Goal: Task Accomplishment & Management: Manage account settings

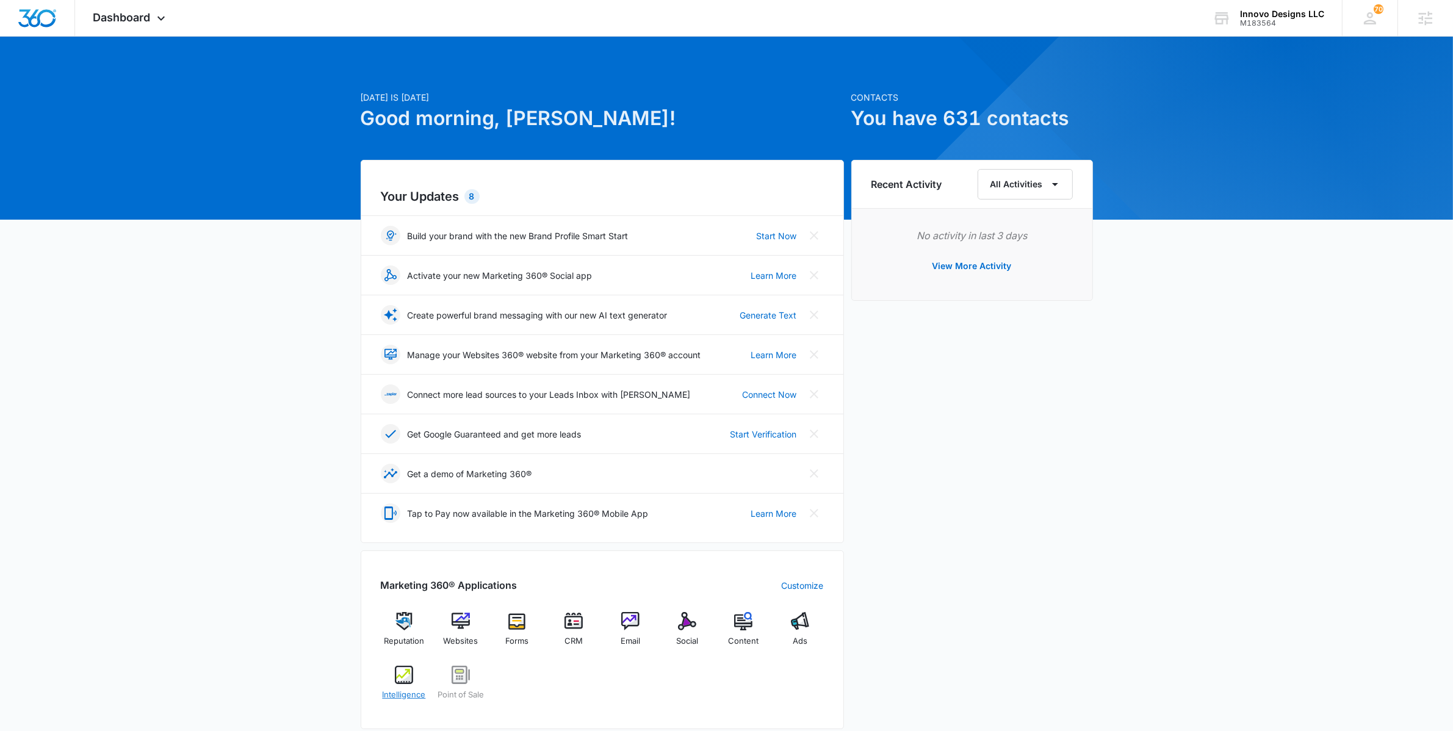
click at [398, 667] on img at bounding box center [404, 675] width 18 height 18
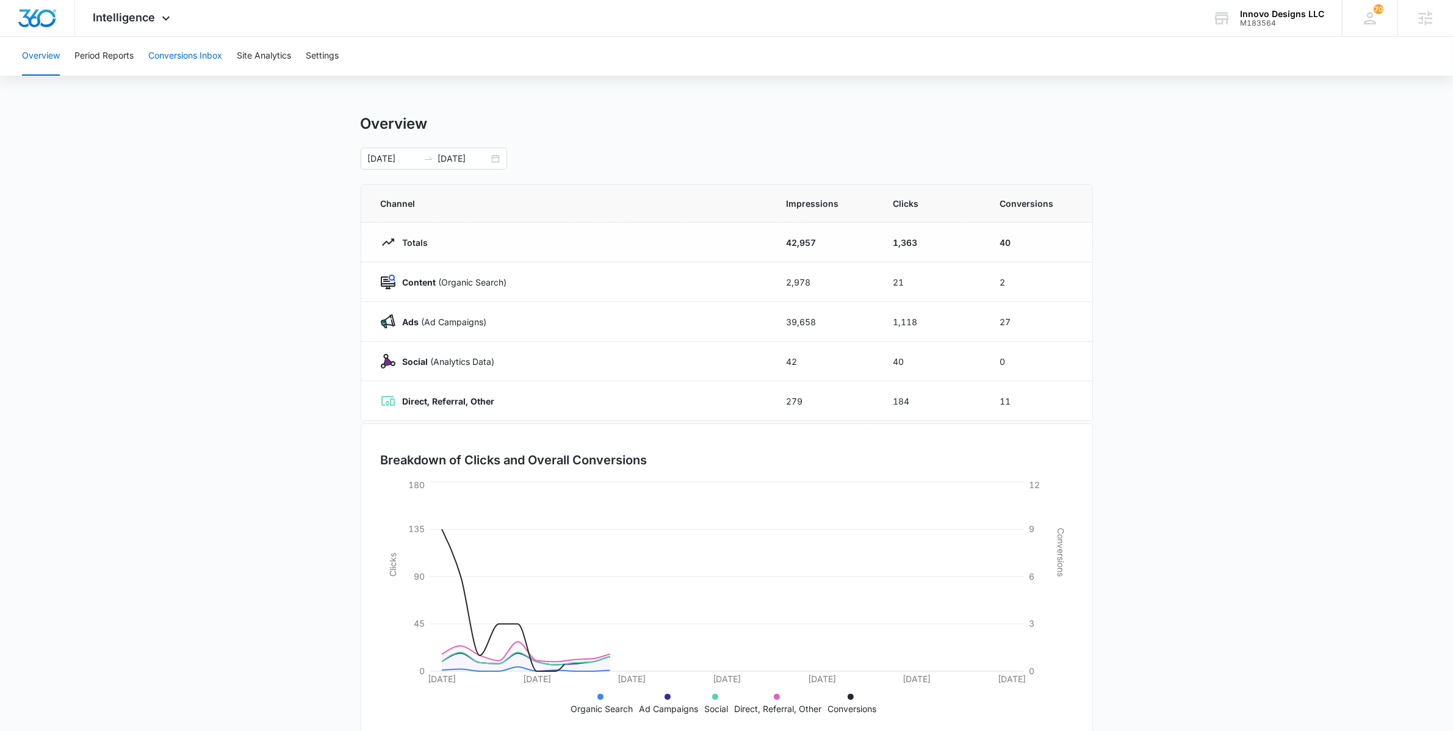
click at [173, 50] on button "Conversions Inbox" at bounding box center [185, 56] width 74 height 39
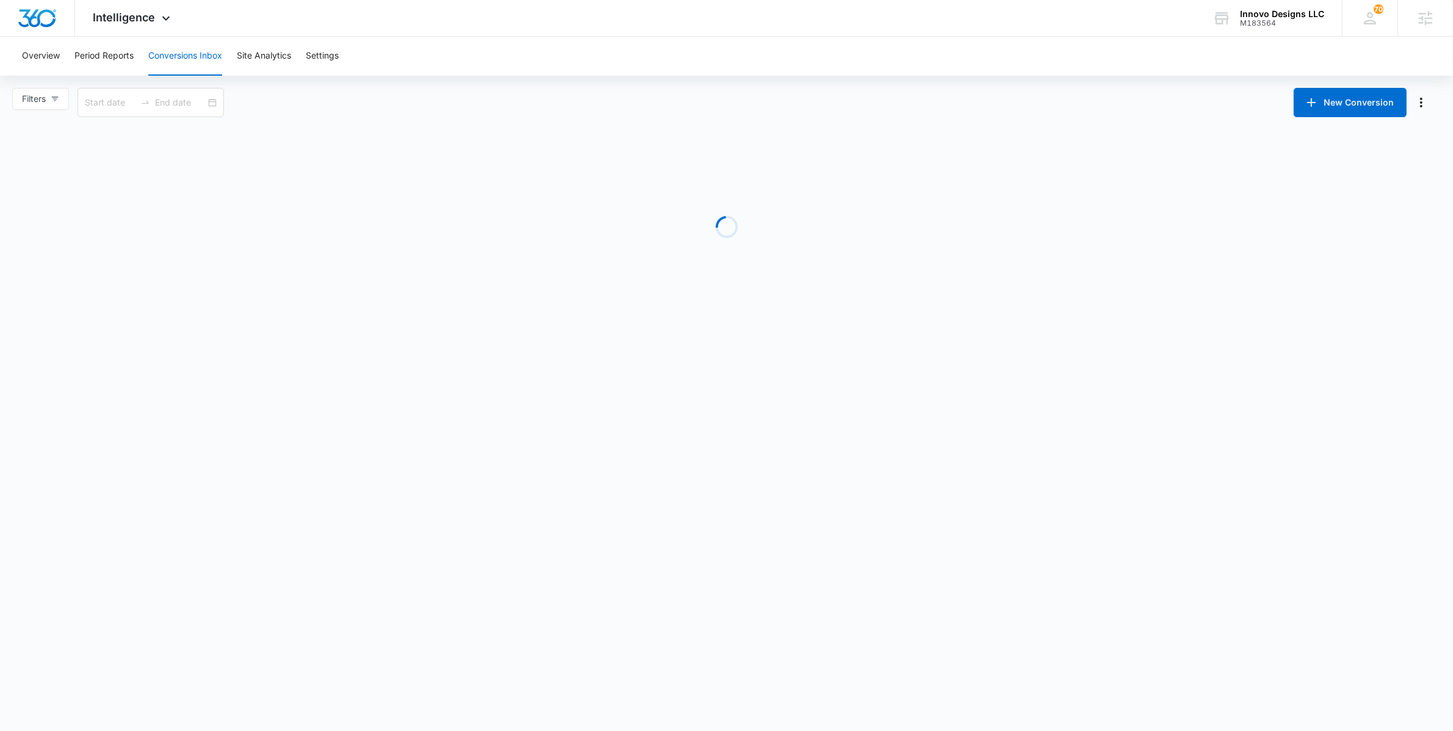
type input "09/14/2025"
type input "10/14/2025"
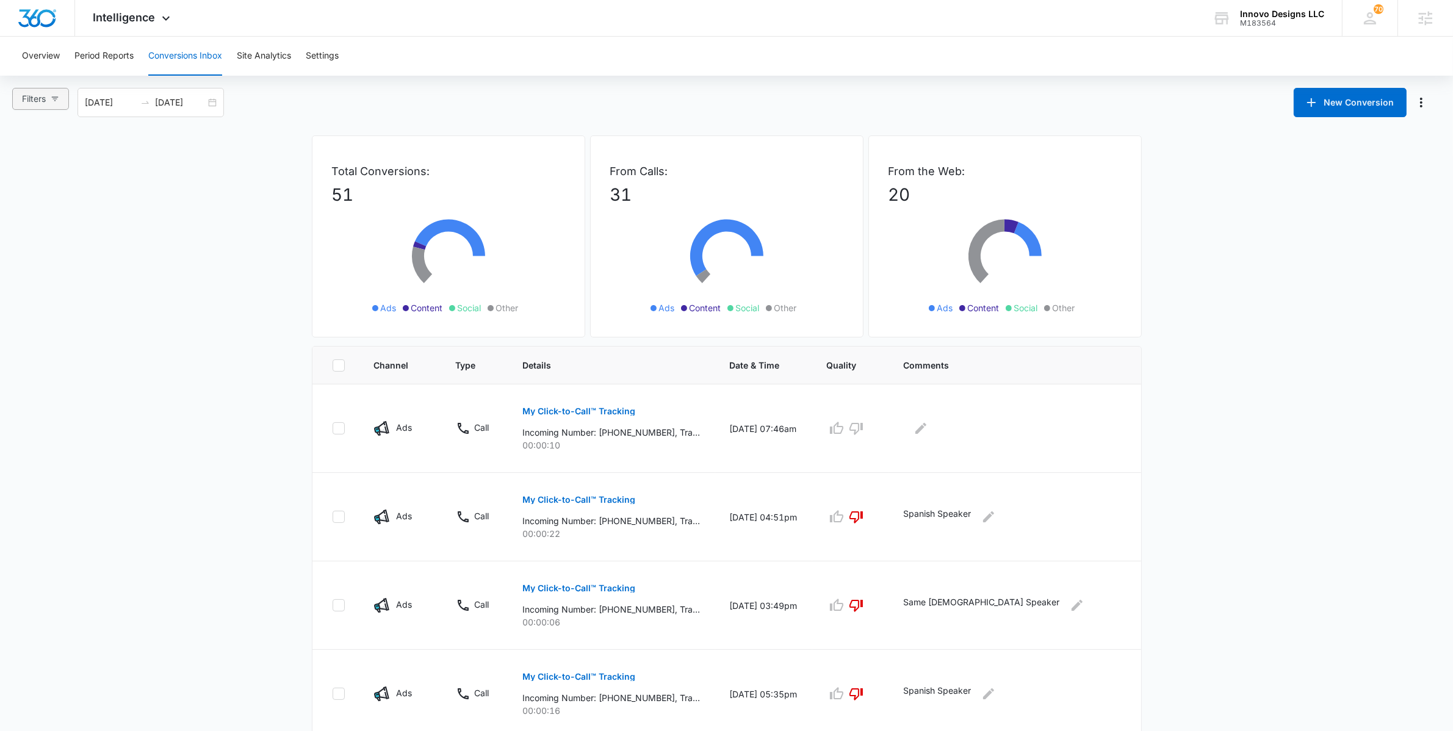
click at [60, 106] on button "Filters" at bounding box center [40, 99] width 57 height 22
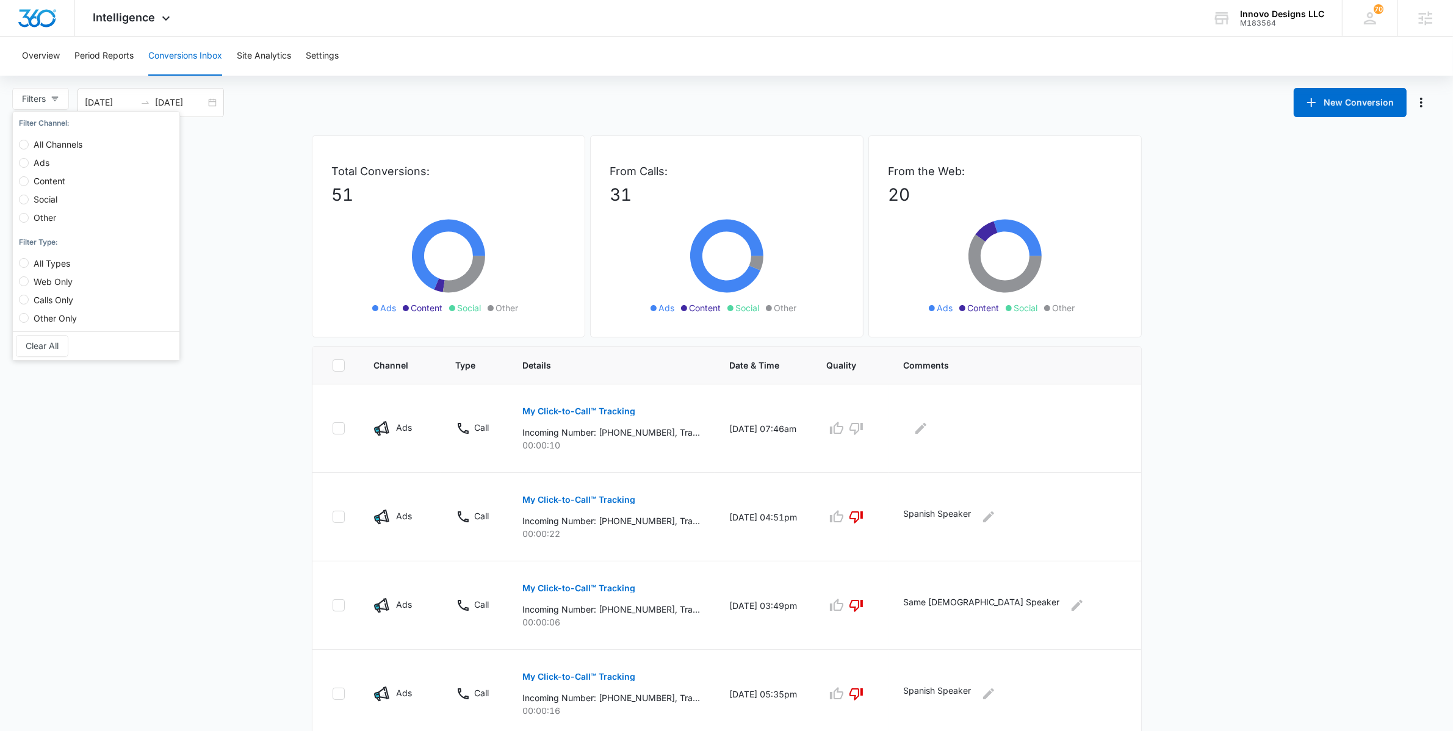
click at [38, 288] on label "Calls Only" at bounding box center [50, 294] width 63 height 18
click at [29, 295] on input "Calls Only" at bounding box center [24, 300] width 10 height 10
radio input "true"
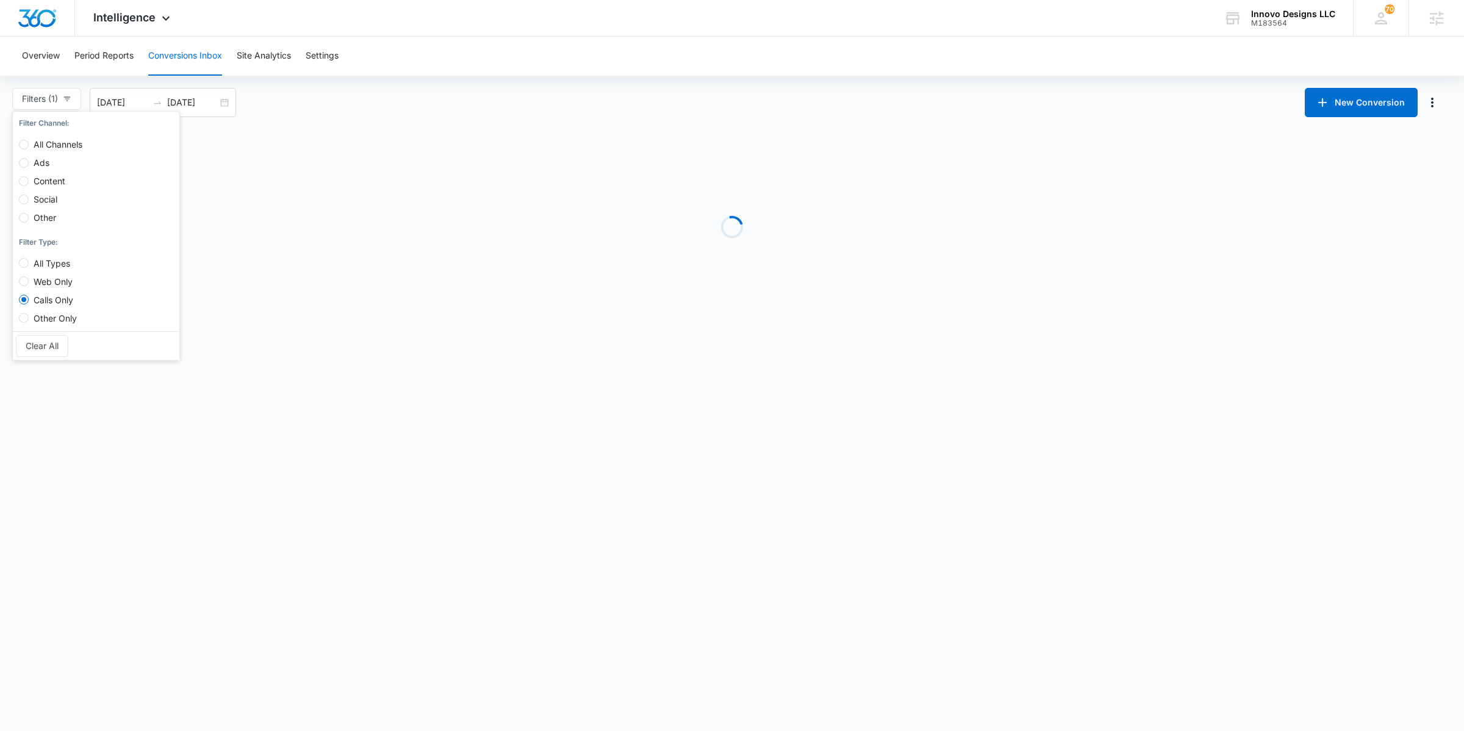
click at [37, 279] on span "Web Only" at bounding box center [53, 281] width 49 height 10
click at [29, 279] on input "Web Only" at bounding box center [24, 281] width 10 height 10
radio input "true"
radio input "false"
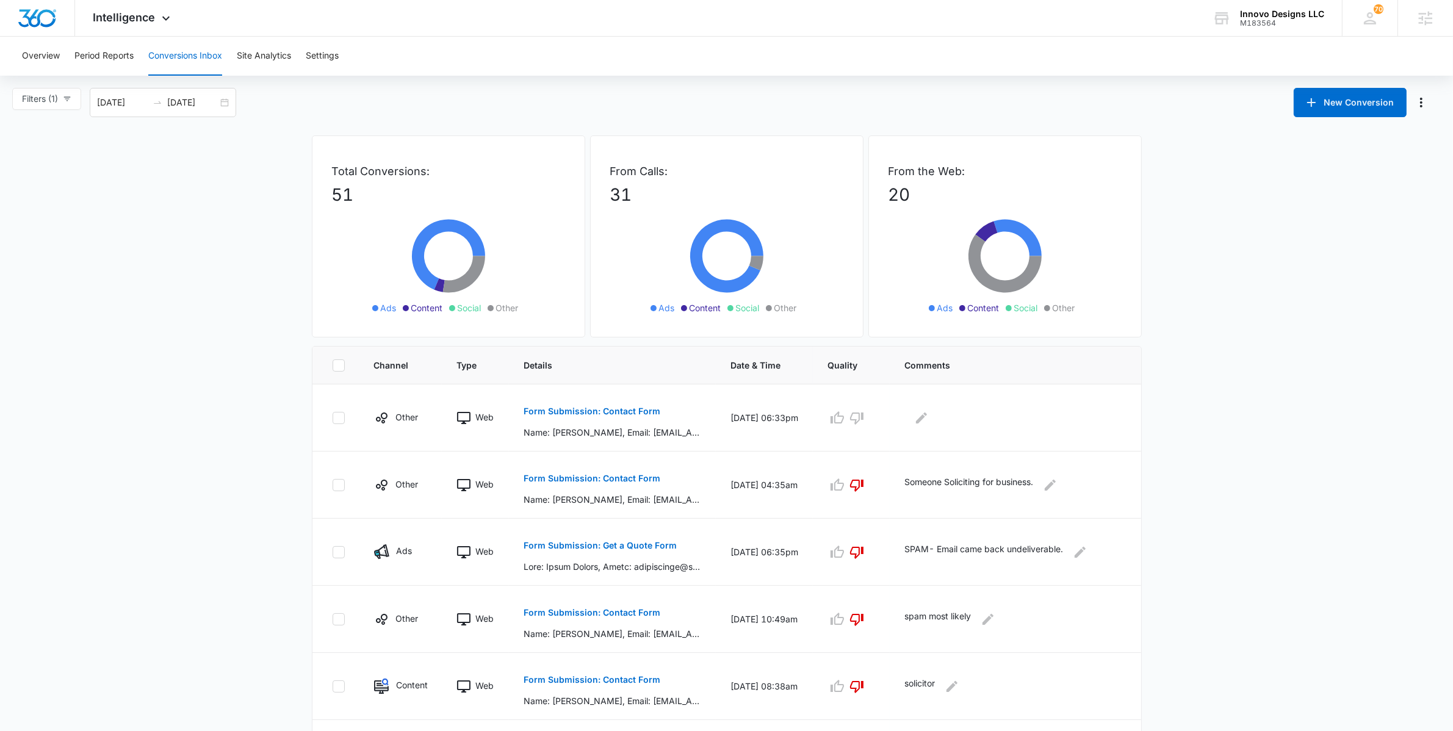
click at [156, 430] on main "Filters (1) Filter Channel : All Channels Ads Content Social Other Filter Type …" at bounding box center [726, 591] width 1453 height 1006
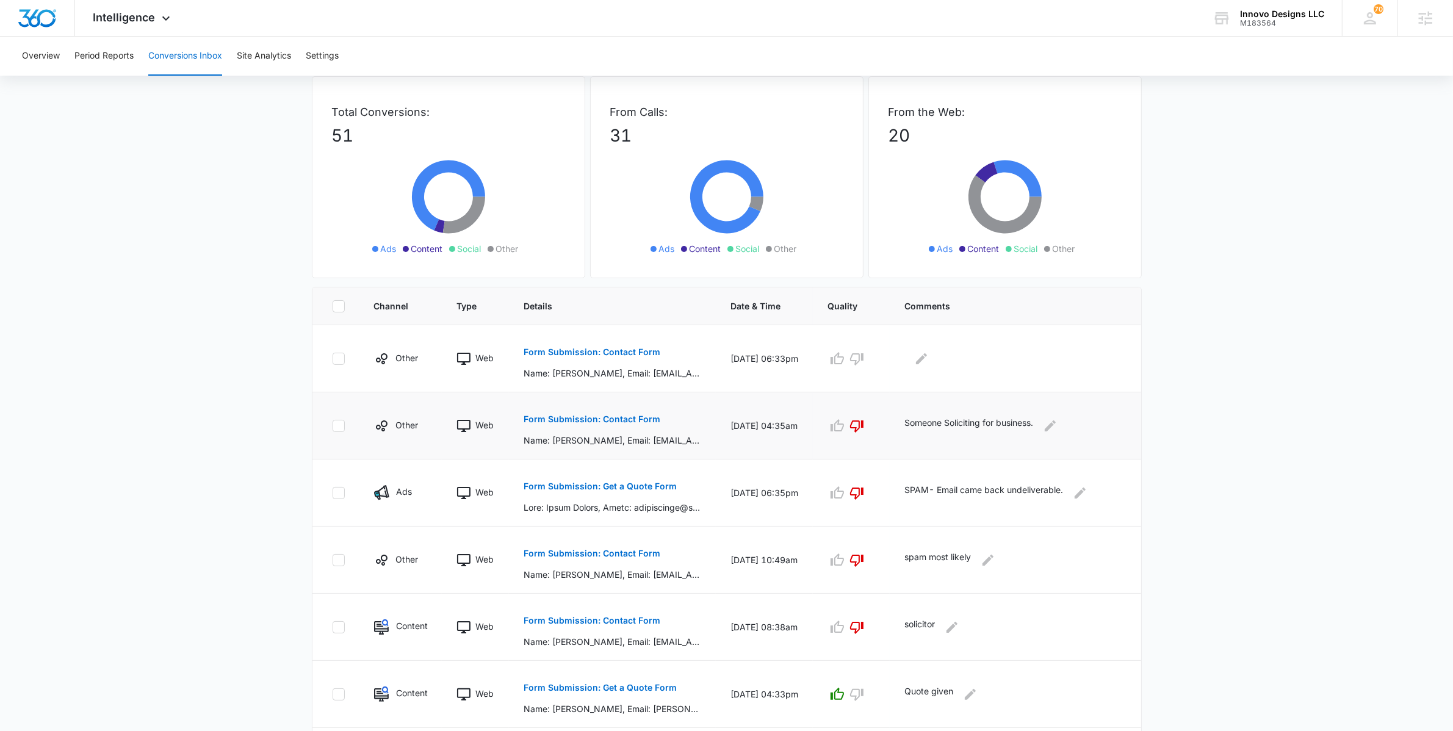
scroll to position [72, 0]
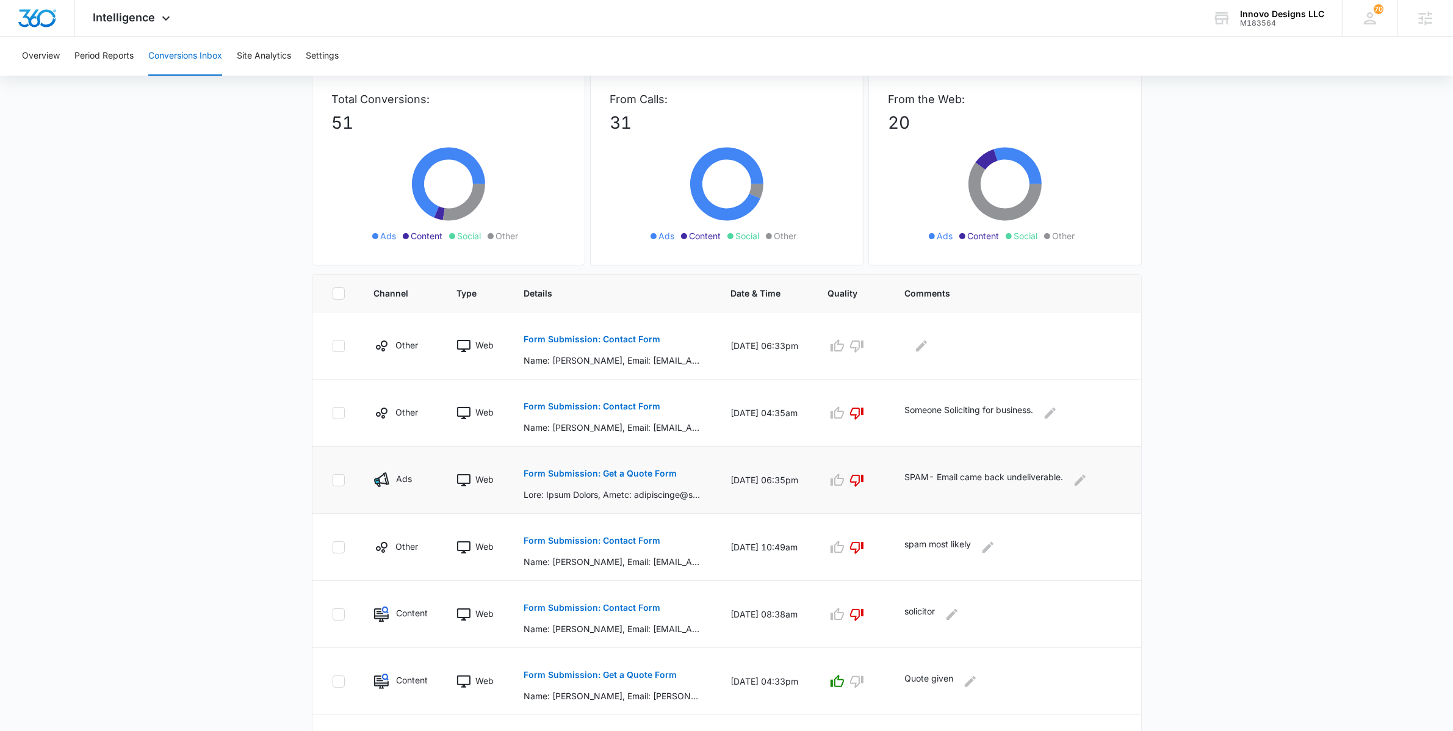
click at [608, 481] on button "Form Submission: Get a Quote Form" at bounding box center [600, 473] width 153 height 29
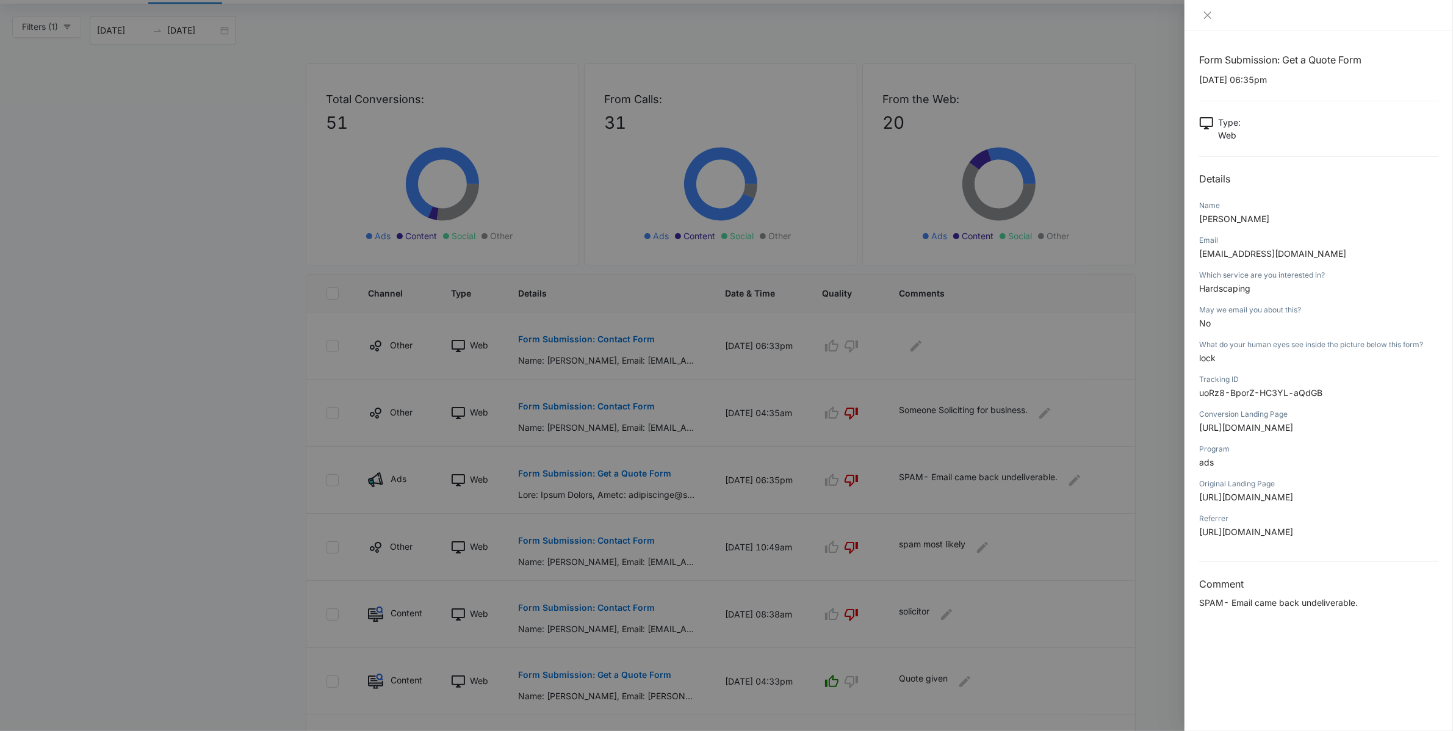
click at [148, 215] on div at bounding box center [726, 365] width 1453 height 731
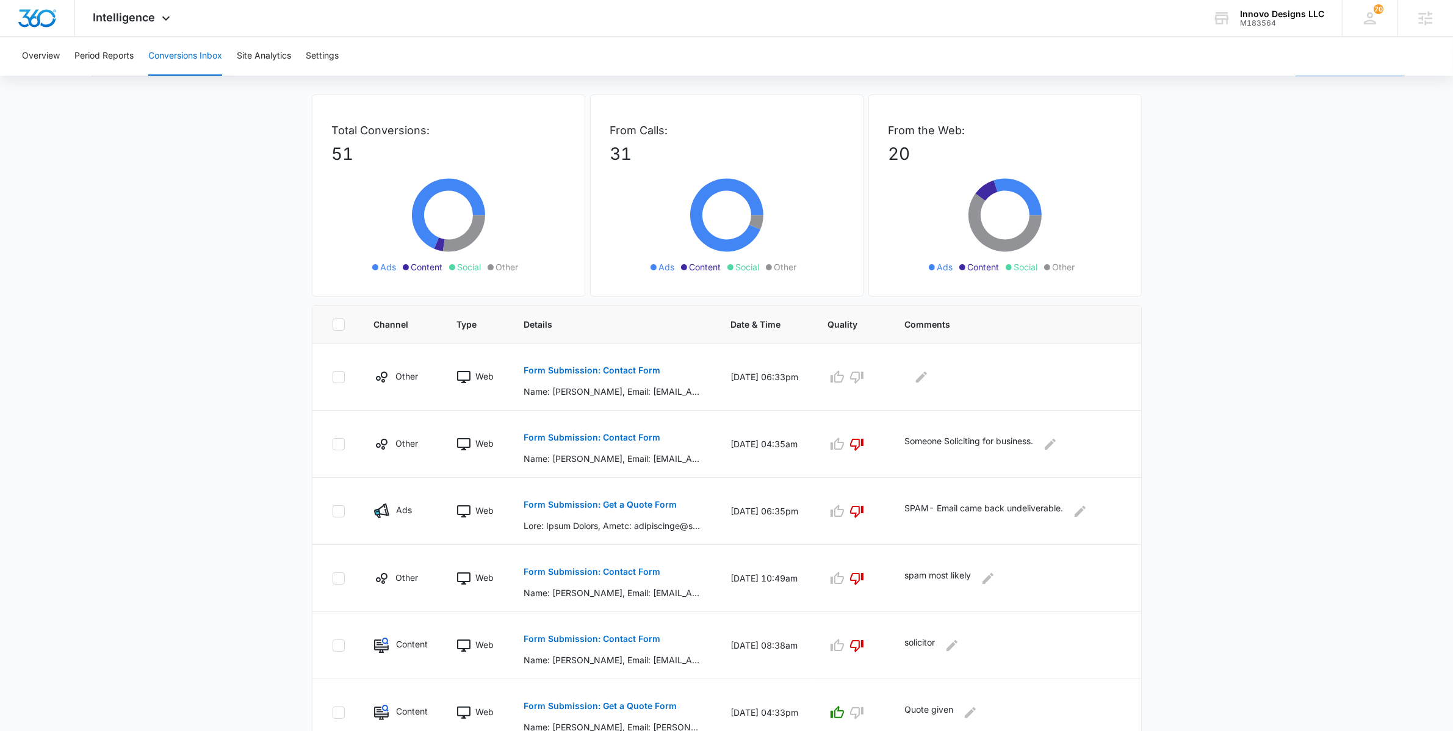
scroll to position [0, 0]
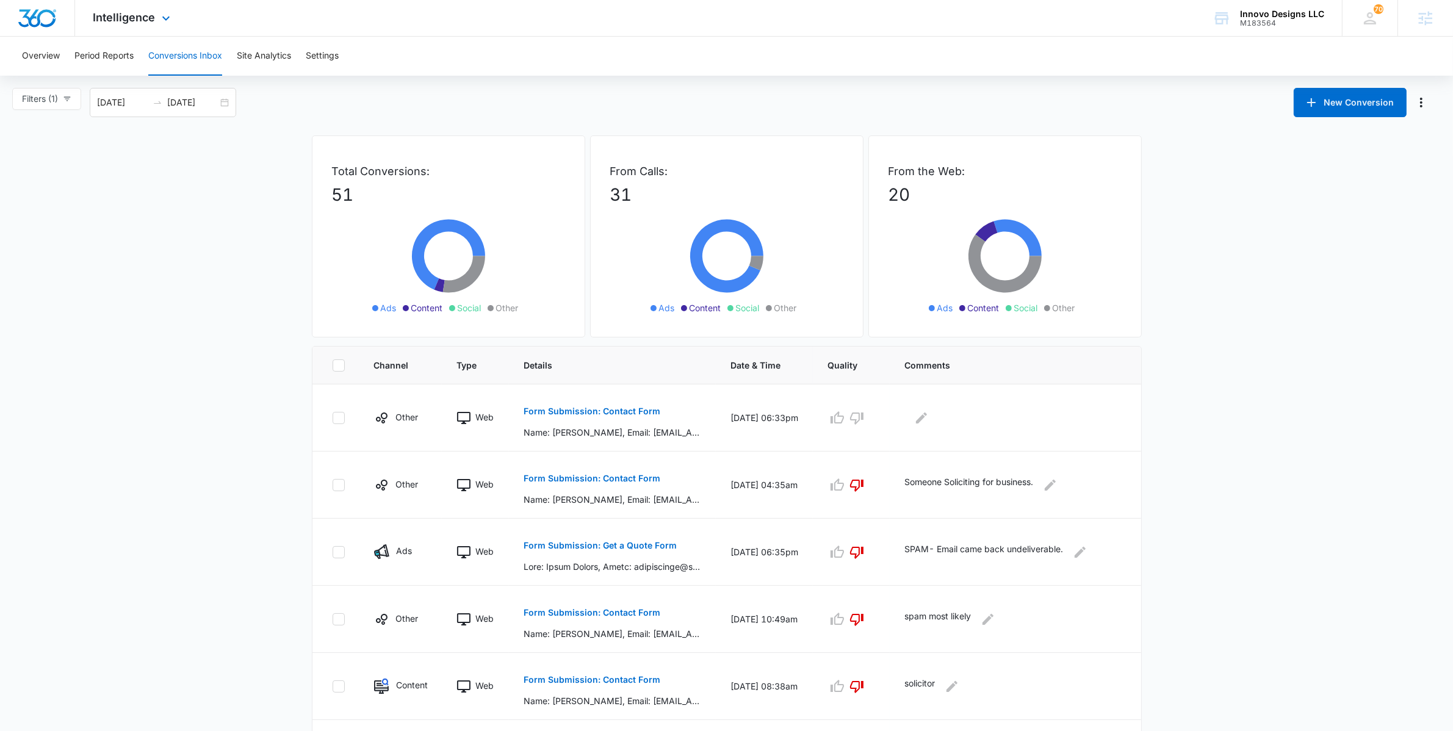
click at [148, 24] on div "Intelligence Apps Reputation Websites Forms CRM Email Social POS Content Ads In…" at bounding box center [133, 18] width 117 height 36
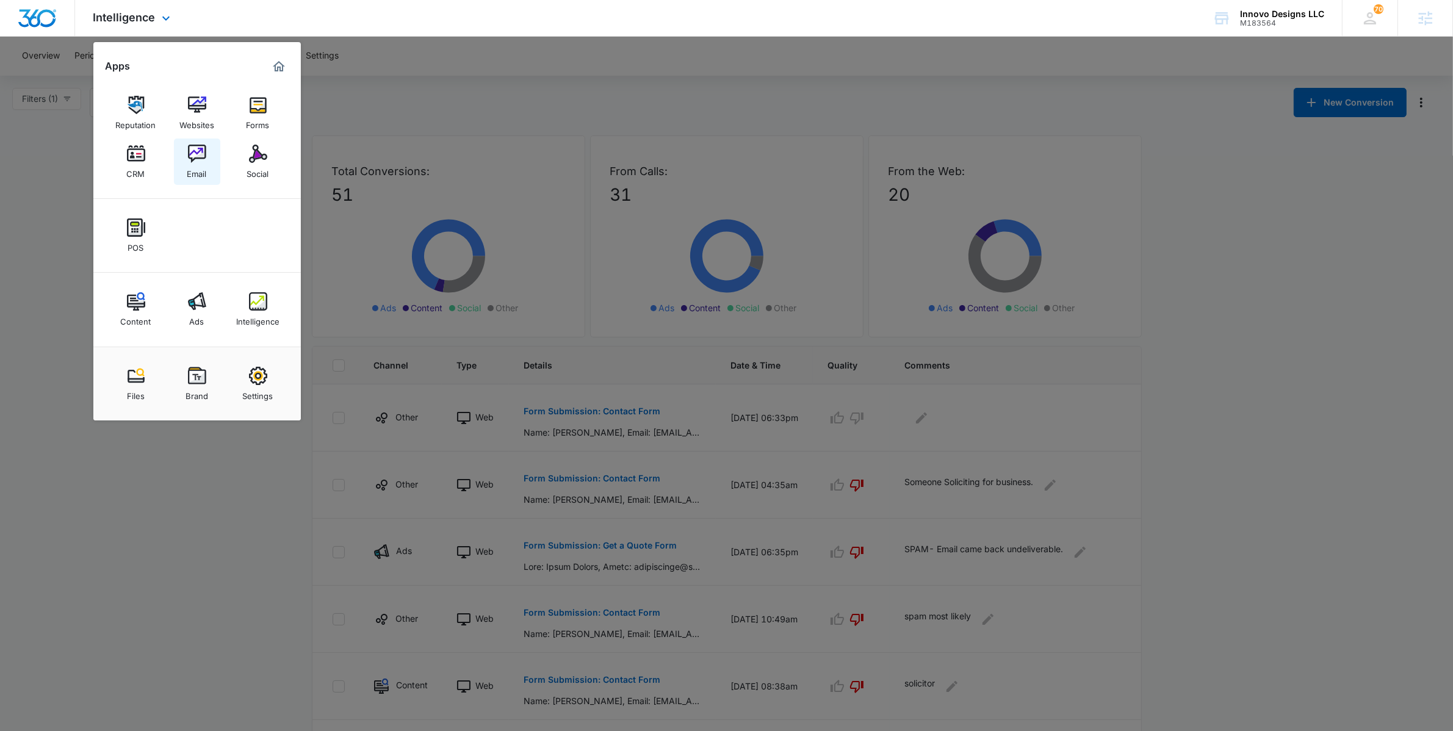
click at [200, 151] on img at bounding box center [197, 154] width 18 height 18
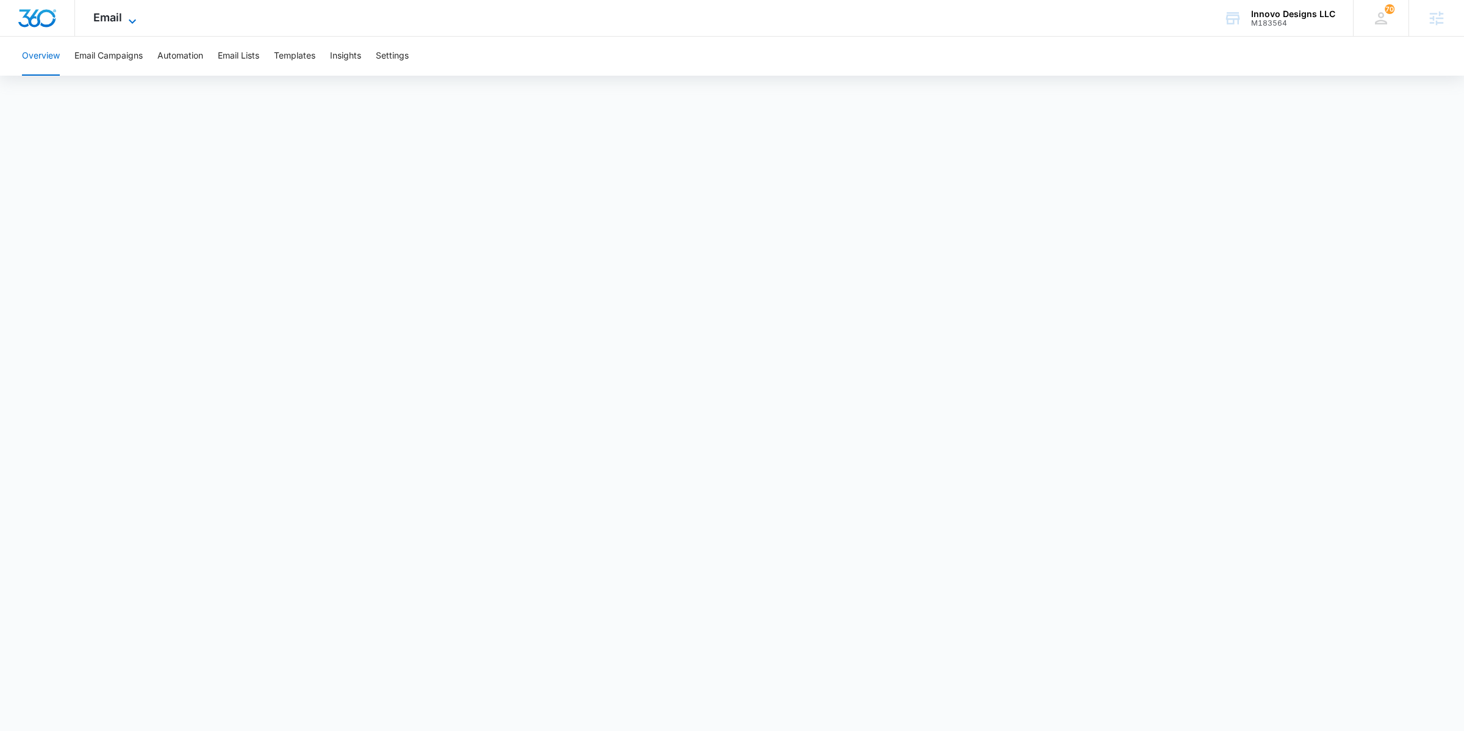
click at [117, 15] on span "Email" at bounding box center [107, 17] width 29 height 13
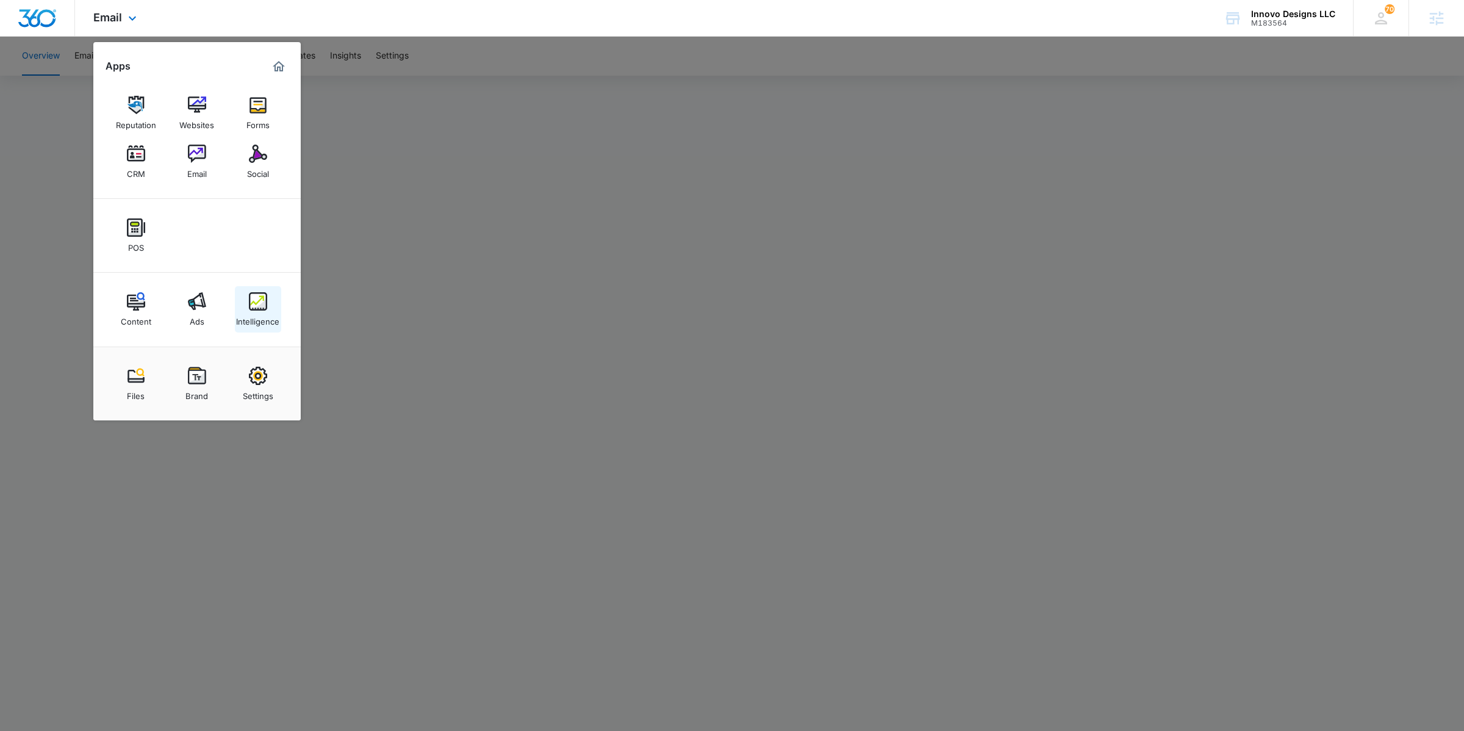
click at [244, 318] on div "Intelligence" at bounding box center [257, 319] width 43 height 16
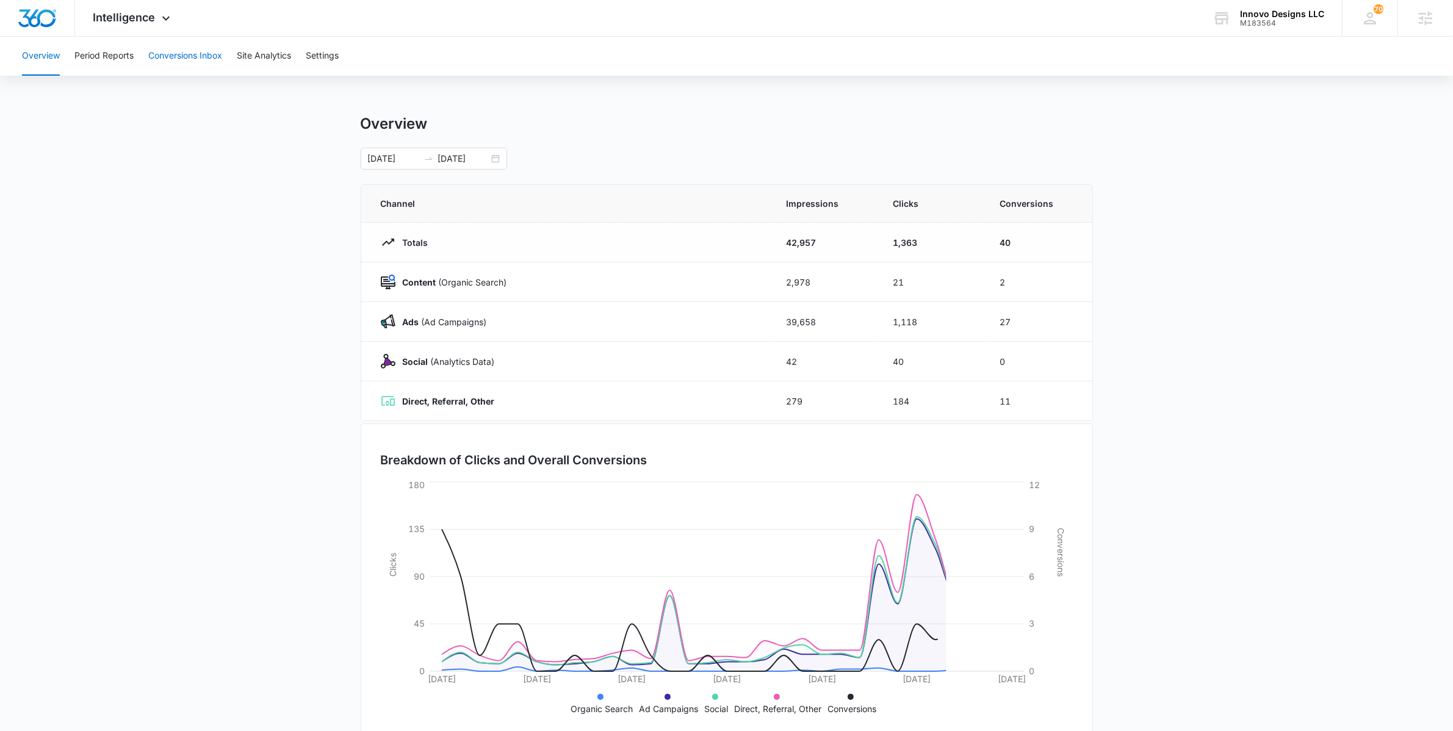
click at [214, 57] on button "Conversions Inbox" at bounding box center [185, 56] width 74 height 39
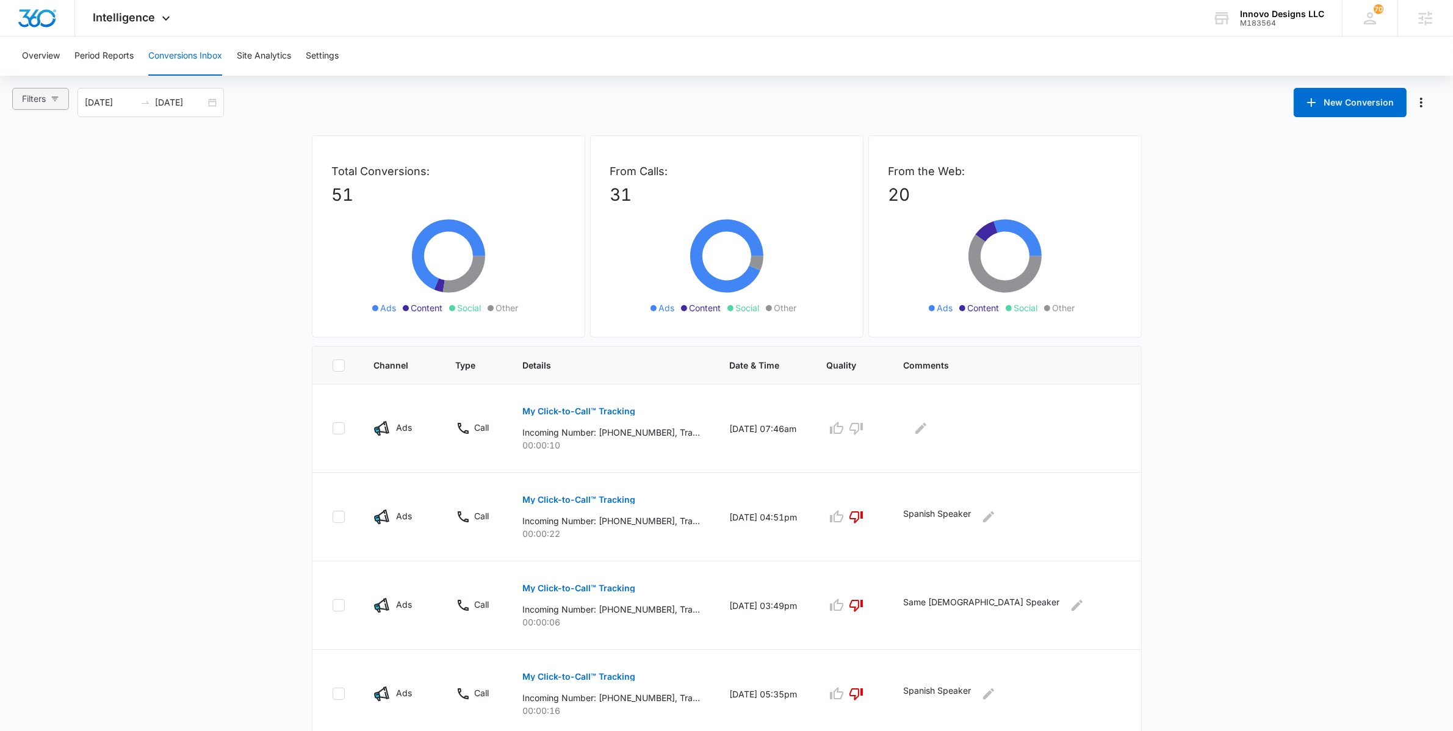
click at [59, 99] on icon "button" at bounding box center [55, 99] width 9 height 9
click at [46, 288] on label "Calls Only" at bounding box center [50, 294] width 63 height 18
click at [29, 295] on input "Calls Only" at bounding box center [24, 300] width 10 height 10
radio input "true"
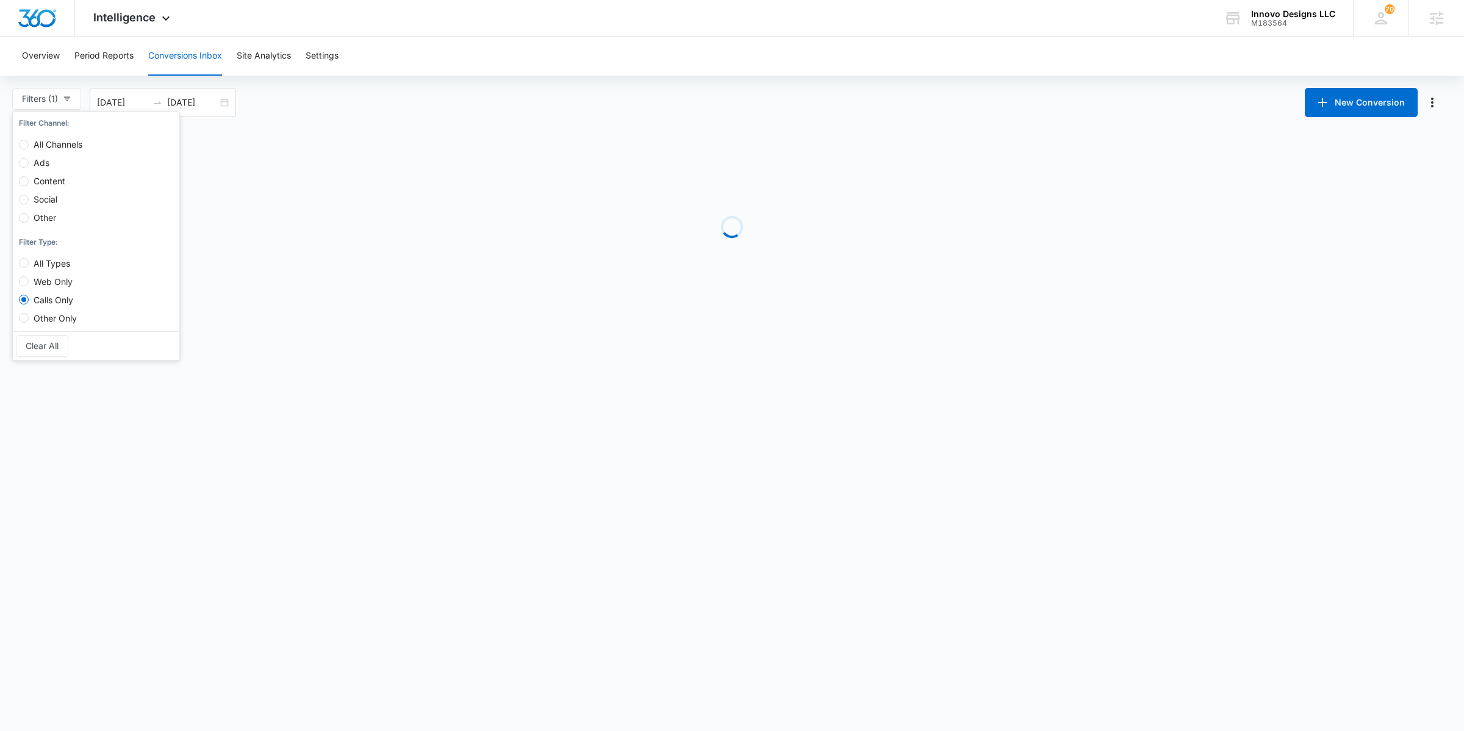
click at [47, 281] on span "Web Only" at bounding box center [53, 281] width 49 height 10
click at [29, 281] on input "Web Only" at bounding box center [24, 281] width 10 height 10
radio input "true"
radio input "false"
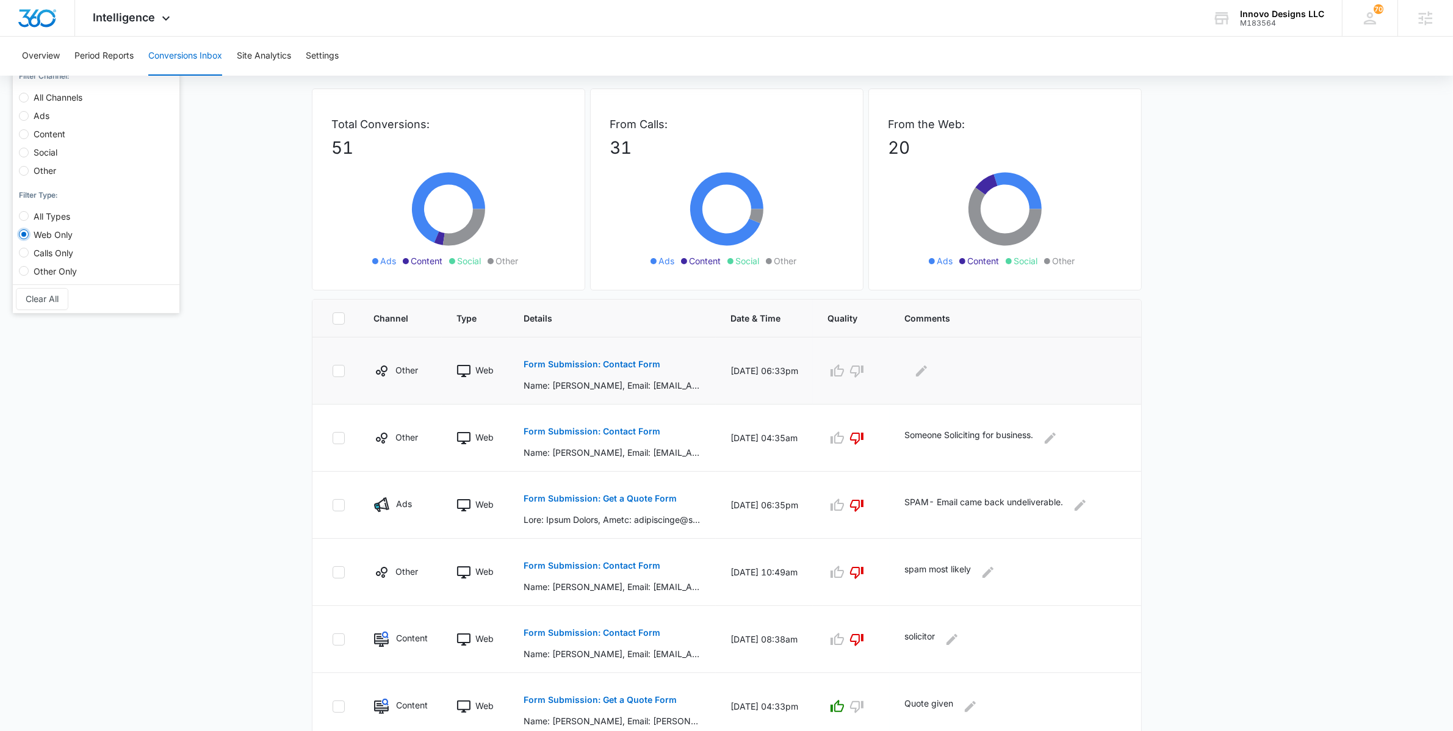
scroll to position [48, 0]
click at [551, 368] on button "Form Submission: Contact Form" at bounding box center [592, 363] width 137 height 29
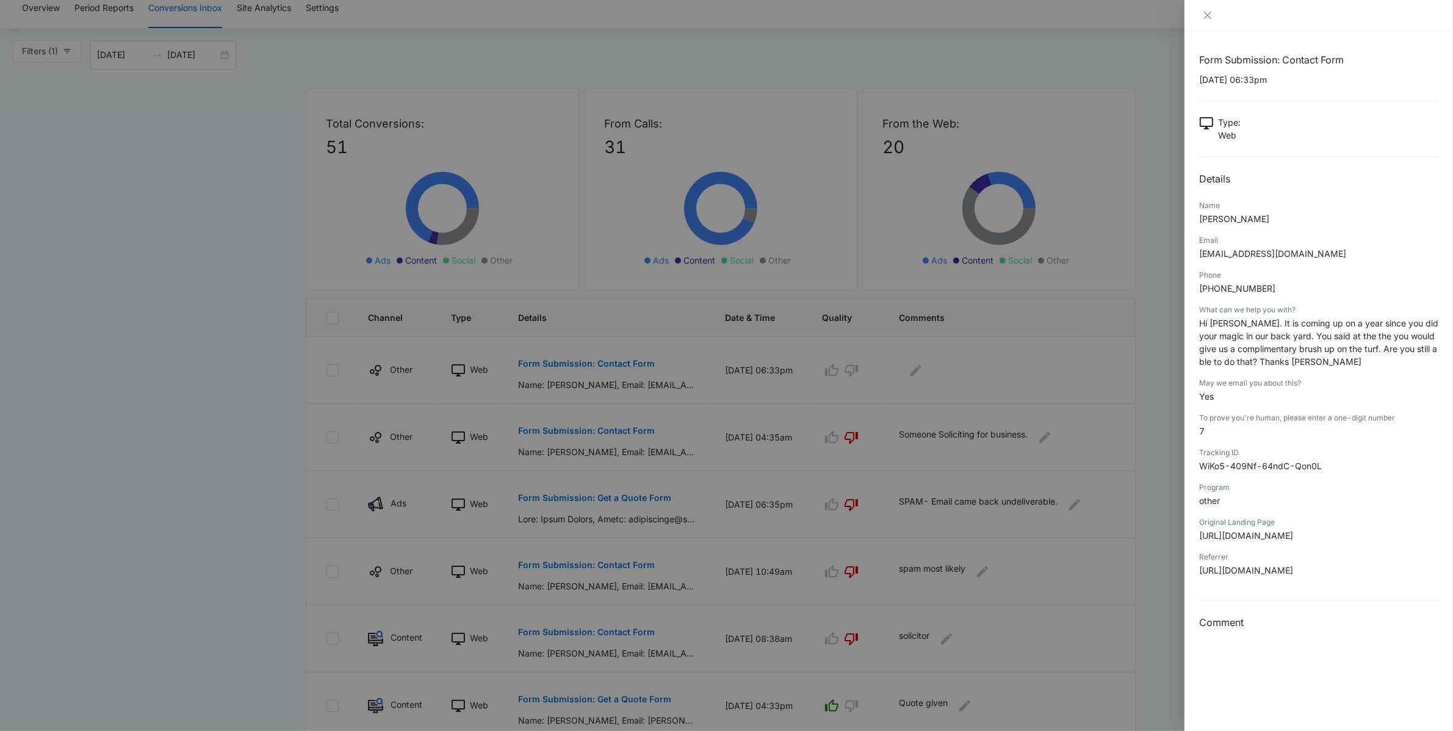
click at [281, 423] on div at bounding box center [726, 365] width 1453 height 731
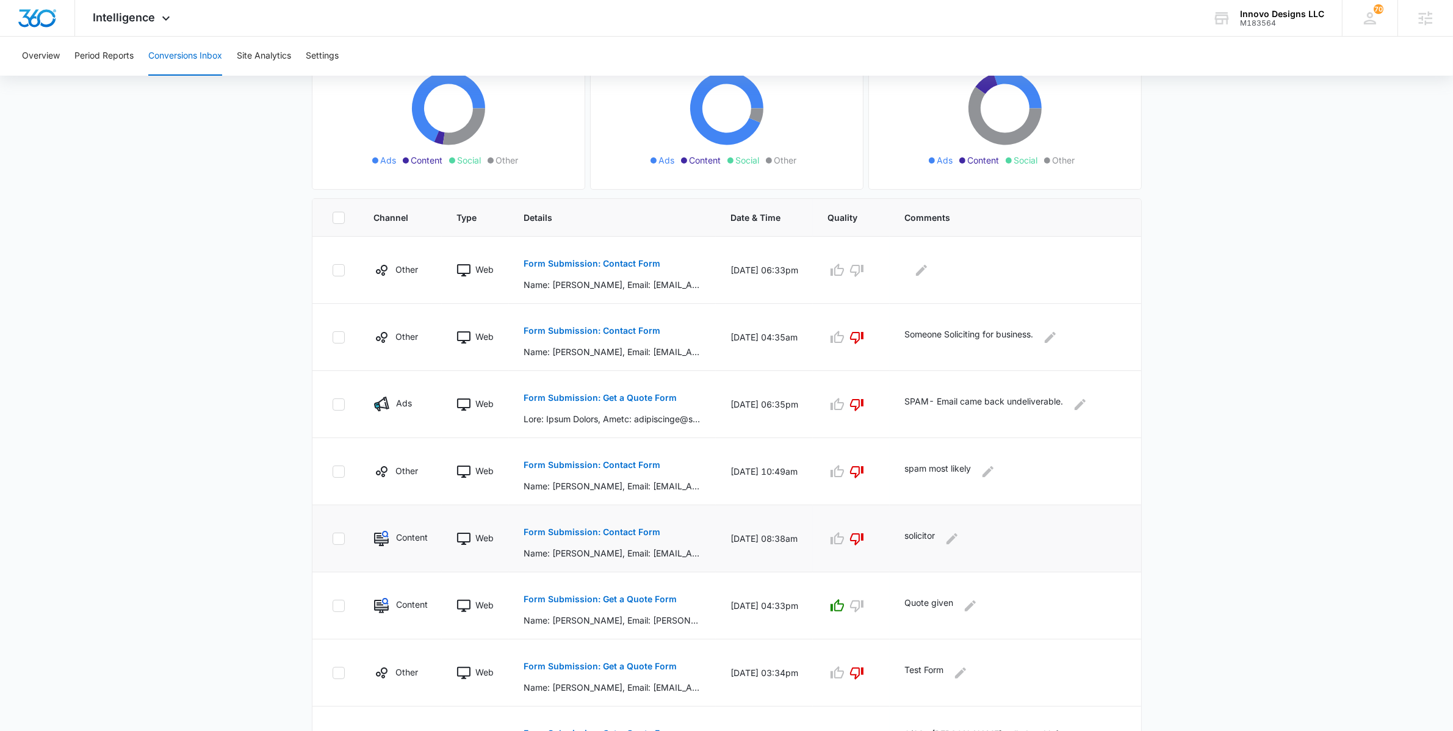
scroll to position [167, 0]
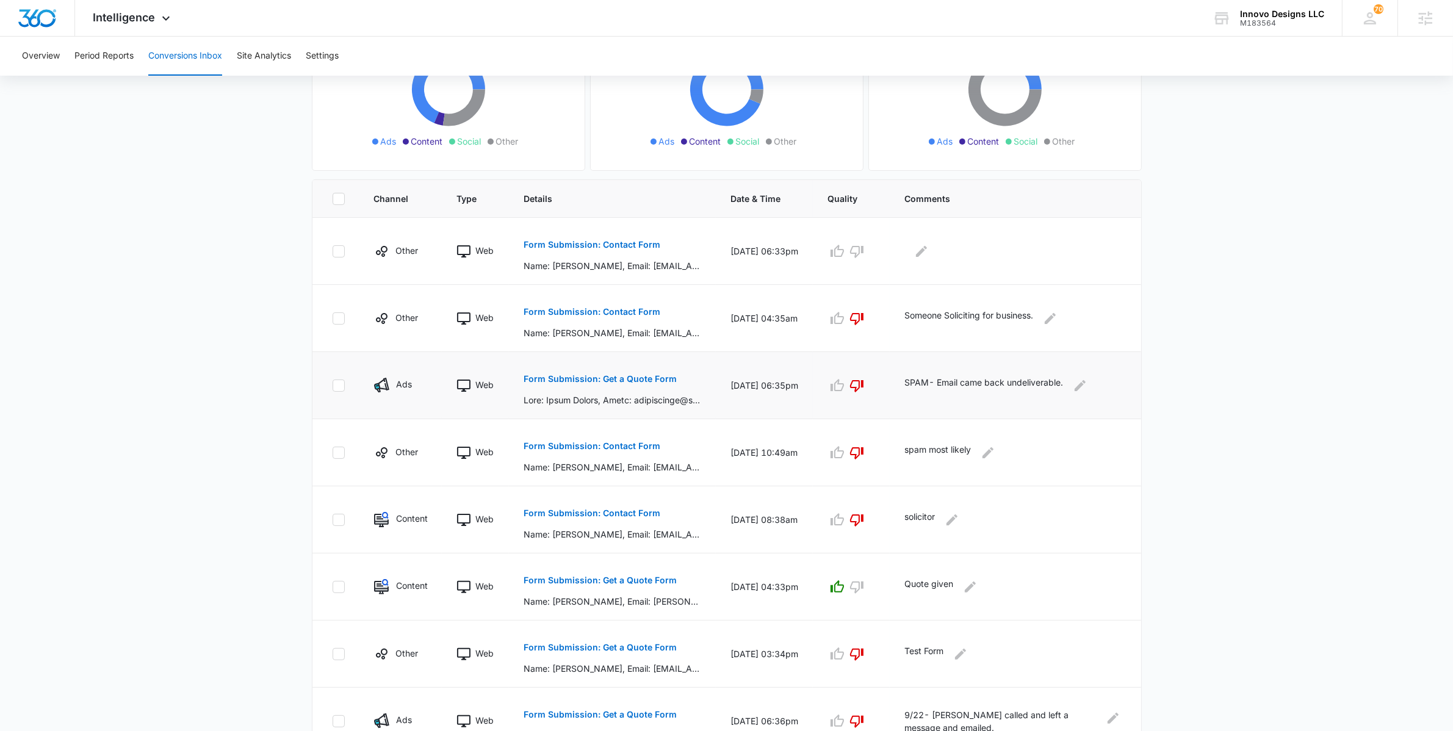
click at [642, 375] on p "Form Submission: Get a Quote Form" at bounding box center [600, 379] width 153 height 9
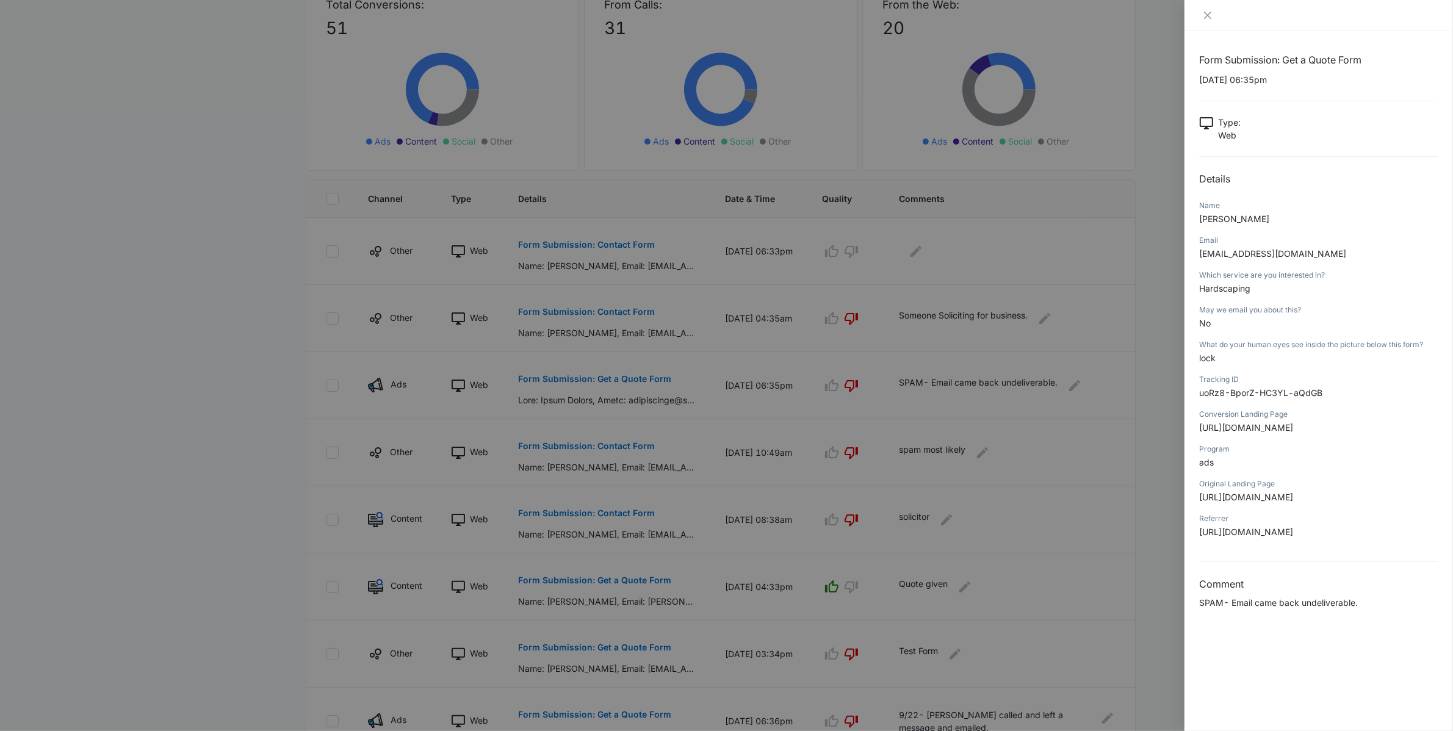
click at [236, 248] on div at bounding box center [726, 365] width 1453 height 731
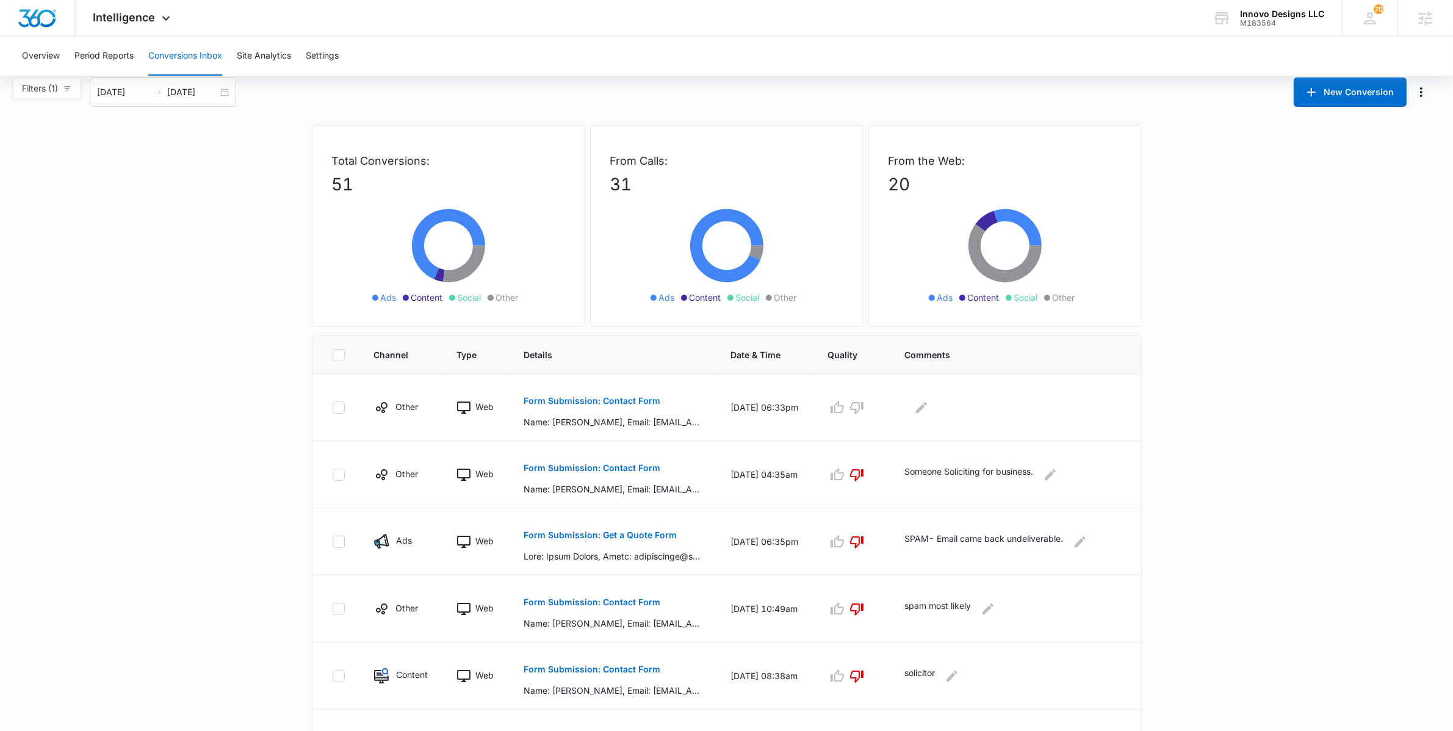
scroll to position [0, 0]
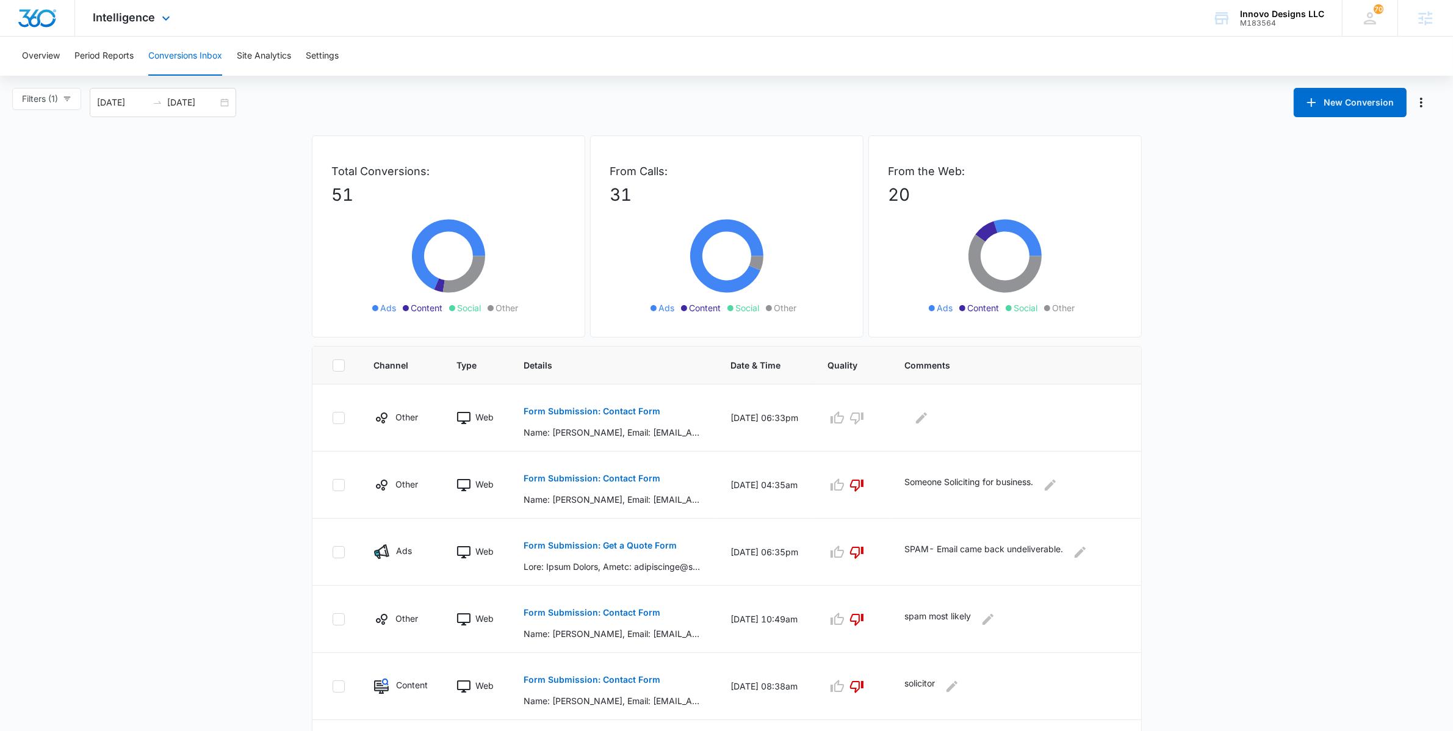
click at [137, 4] on div "Intelligence Apps Reputation Websites Forms CRM Email Social POS Content Ads In…" at bounding box center [133, 18] width 117 height 36
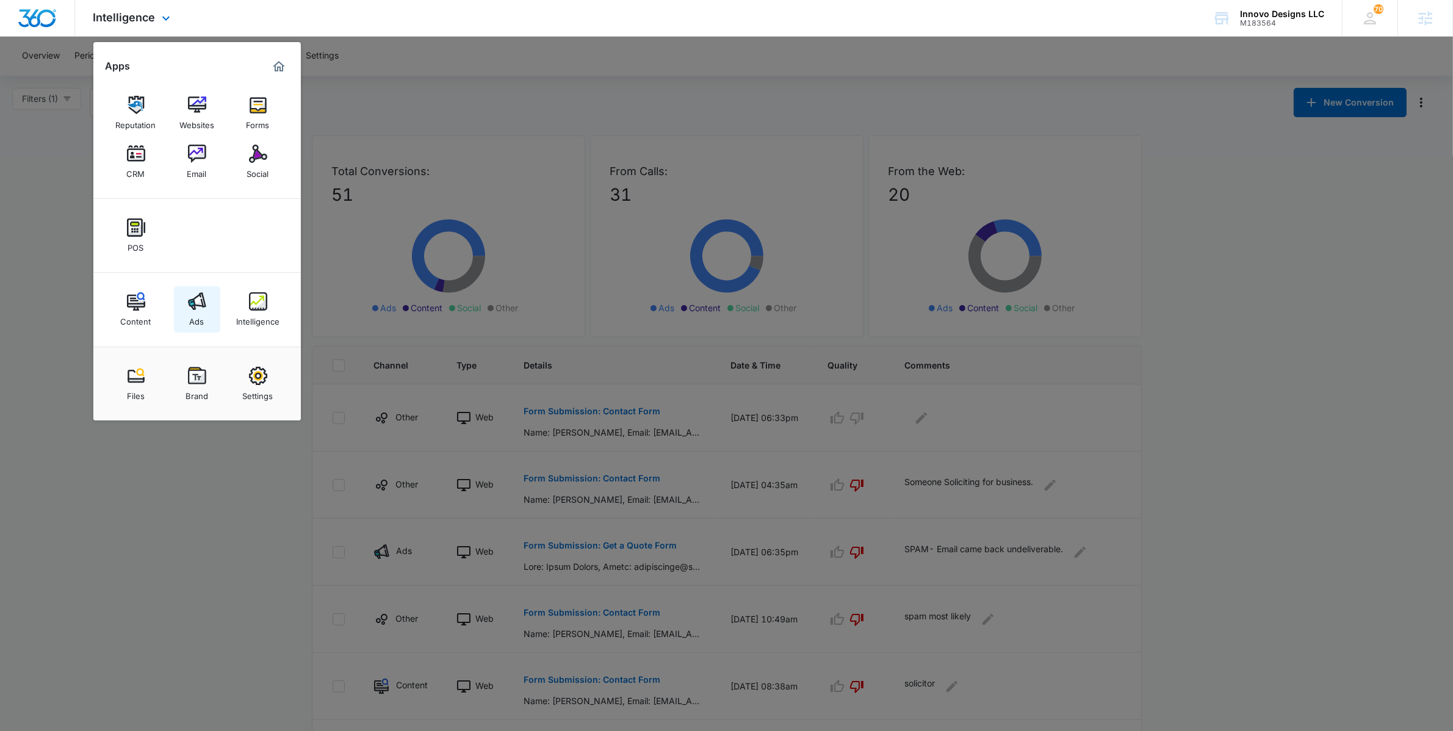
click at [192, 322] on div "Ads" at bounding box center [197, 319] width 15 height 16
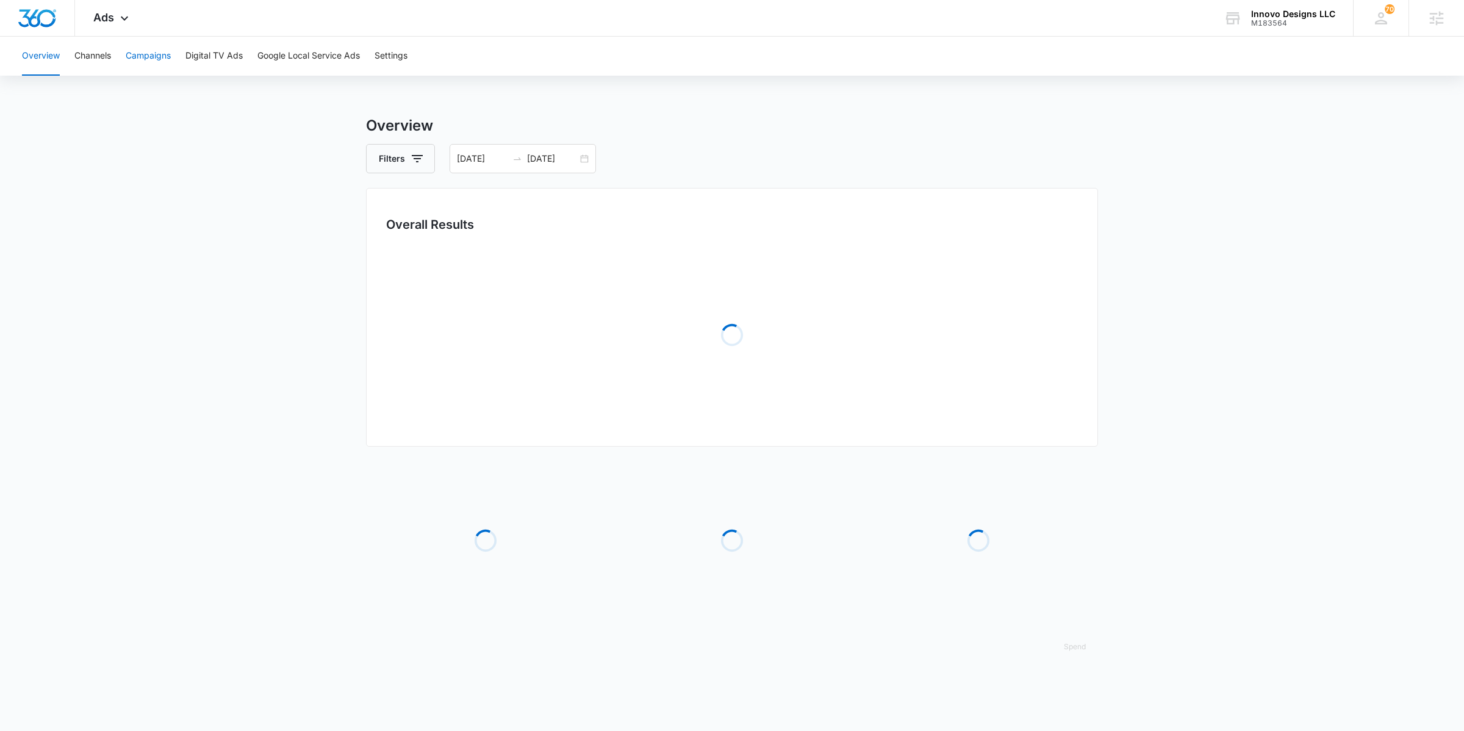
click at [168, 68] on button "Campaigns" at bounding box center [148, 56] width 45 height 39
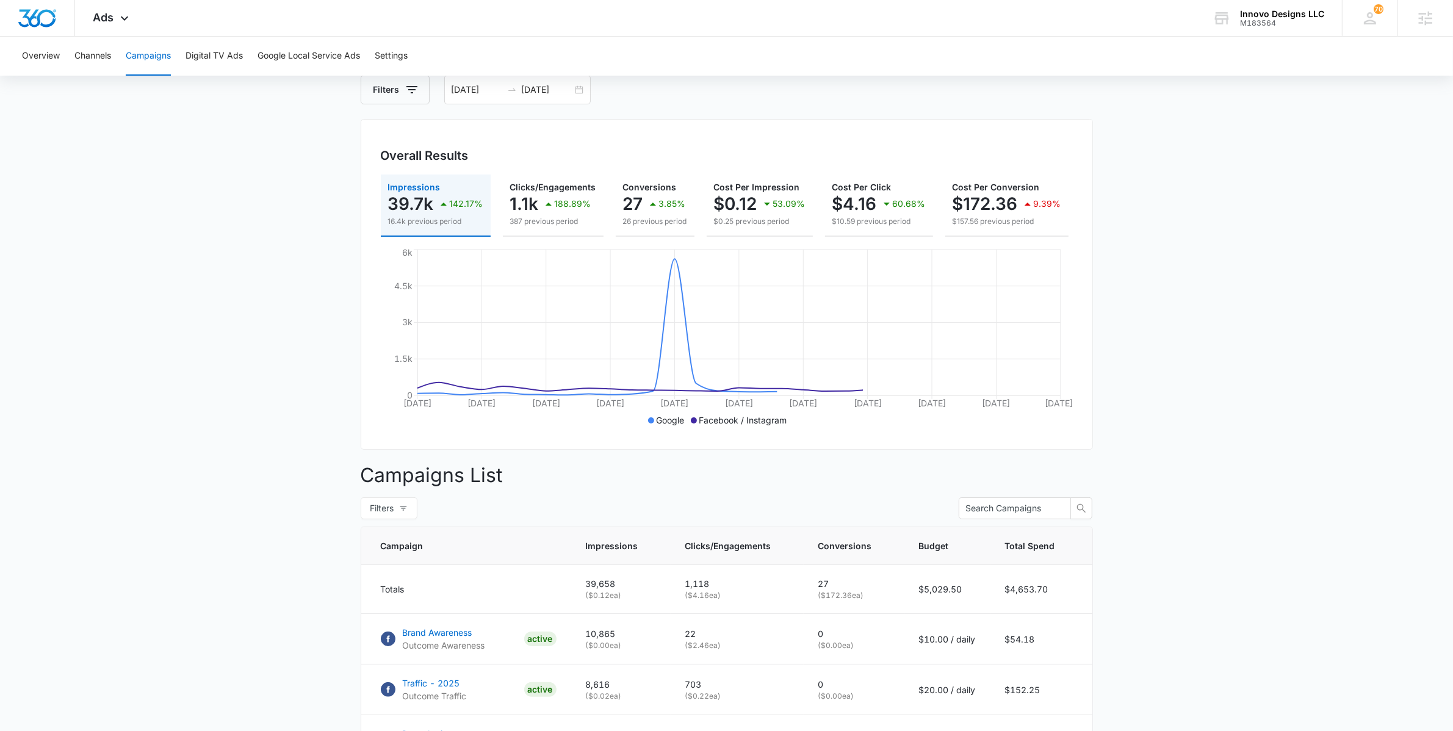
scroll to position [405, 0]
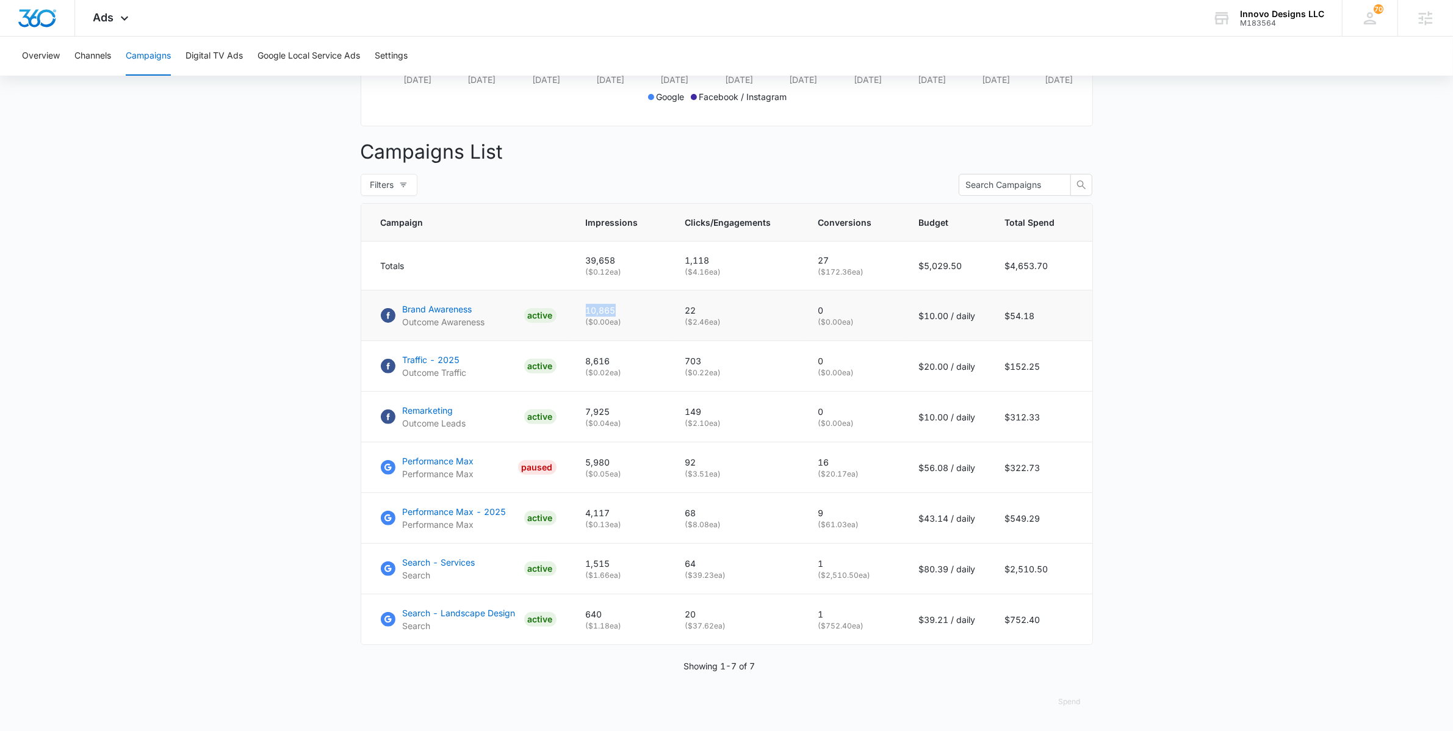
drag, startPoint x: 624, startPoint y: 309, endPoint x: 586, endPoint y: 314, distance: 38.1
click at [586, 314] on td "10,865 ( $0.00 ea)" at bounding box center [620, 315] width 99 height 51
drag, startPoint x: 706, startPoint y: 309, endPoint x: 675, endPoint y: 309, distance: 31.1
click at [675, 309] on td "22 ( $2.46 ea)" at bounding box center [737, 315] width 133 height 51
click at [95, 27] on div "Ads Apps Reputation Websites Forms CRM Email Social POS Content Ads Intelligenc…" at bounding box center [112, 18] width 75 height 36
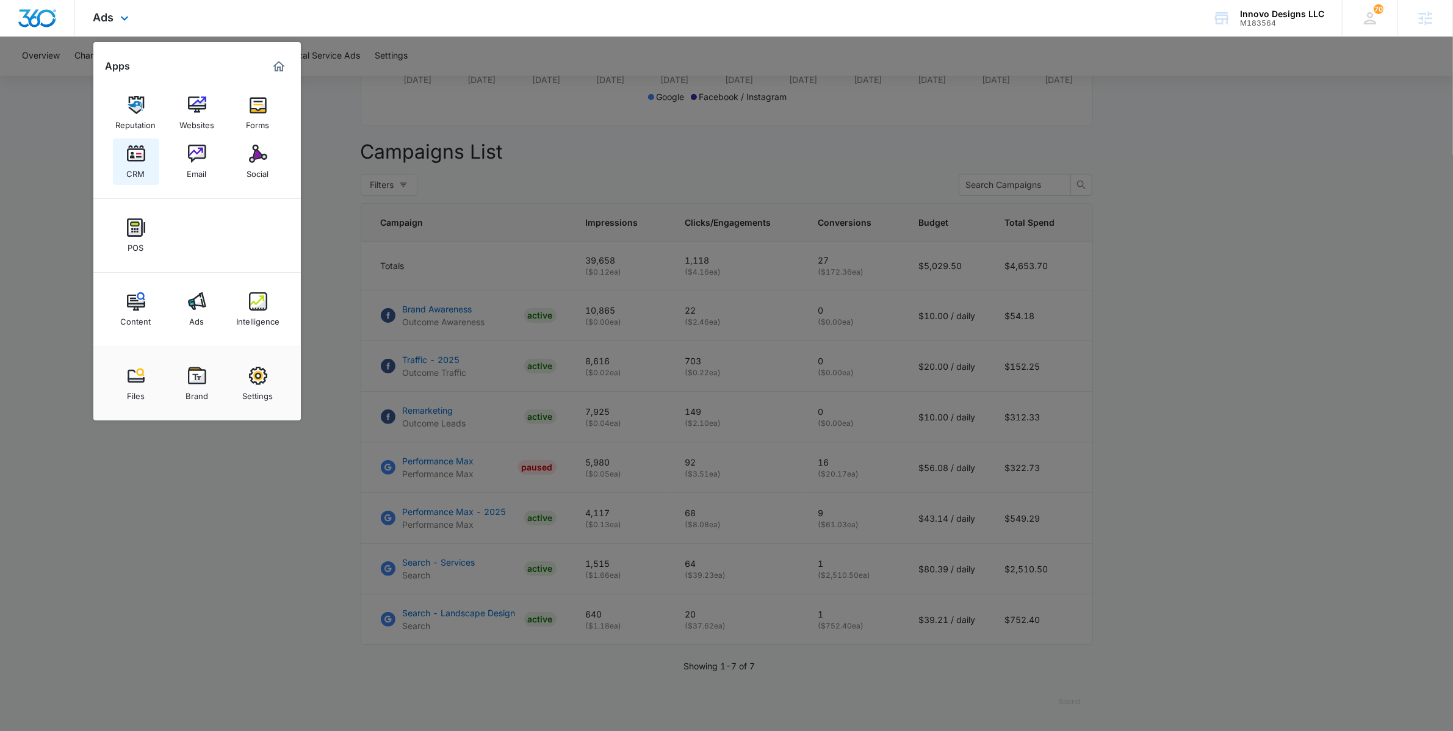
click at [121, 168] on link "CRM" at bounding box center [136, 162] width 46 height 46
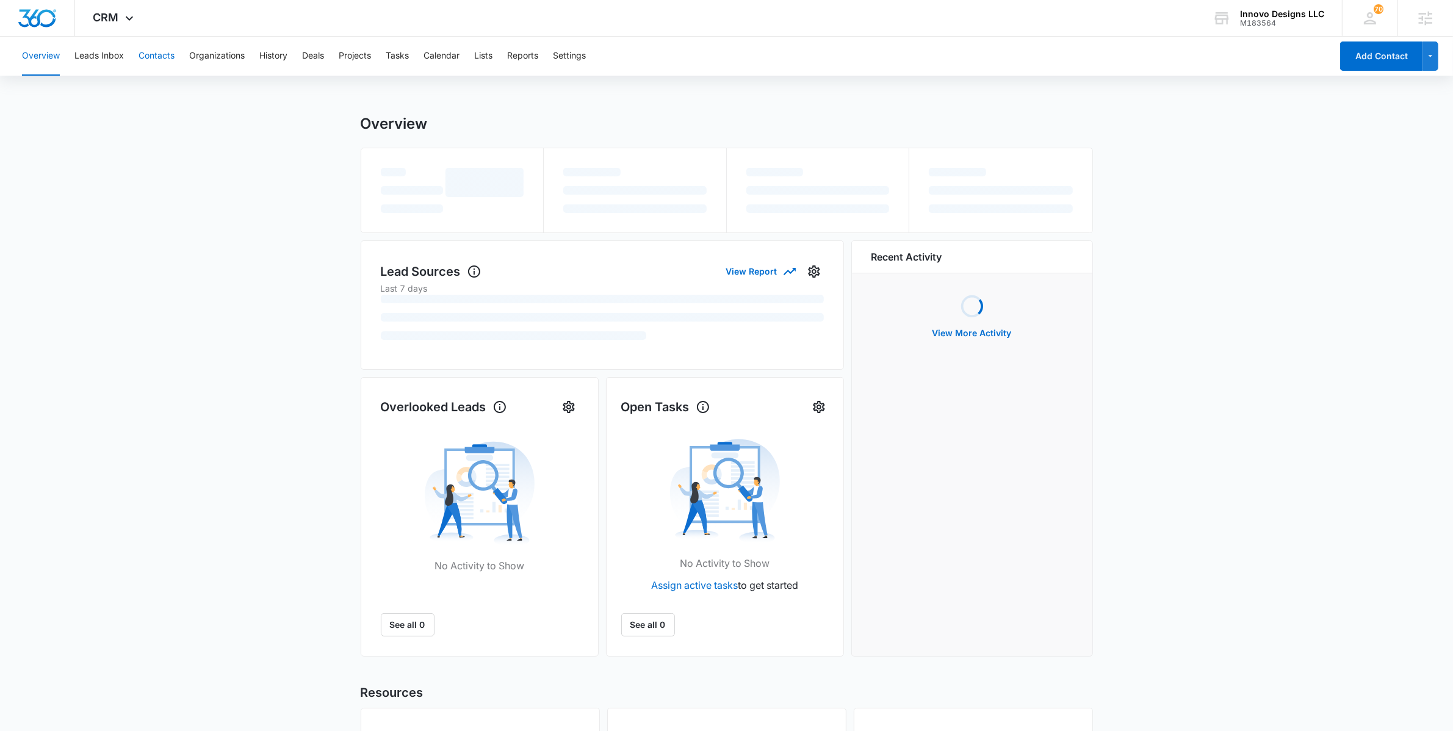
click at [168, 58] on button "Contacts" at bounding box center [157, 56] width 36 height 39
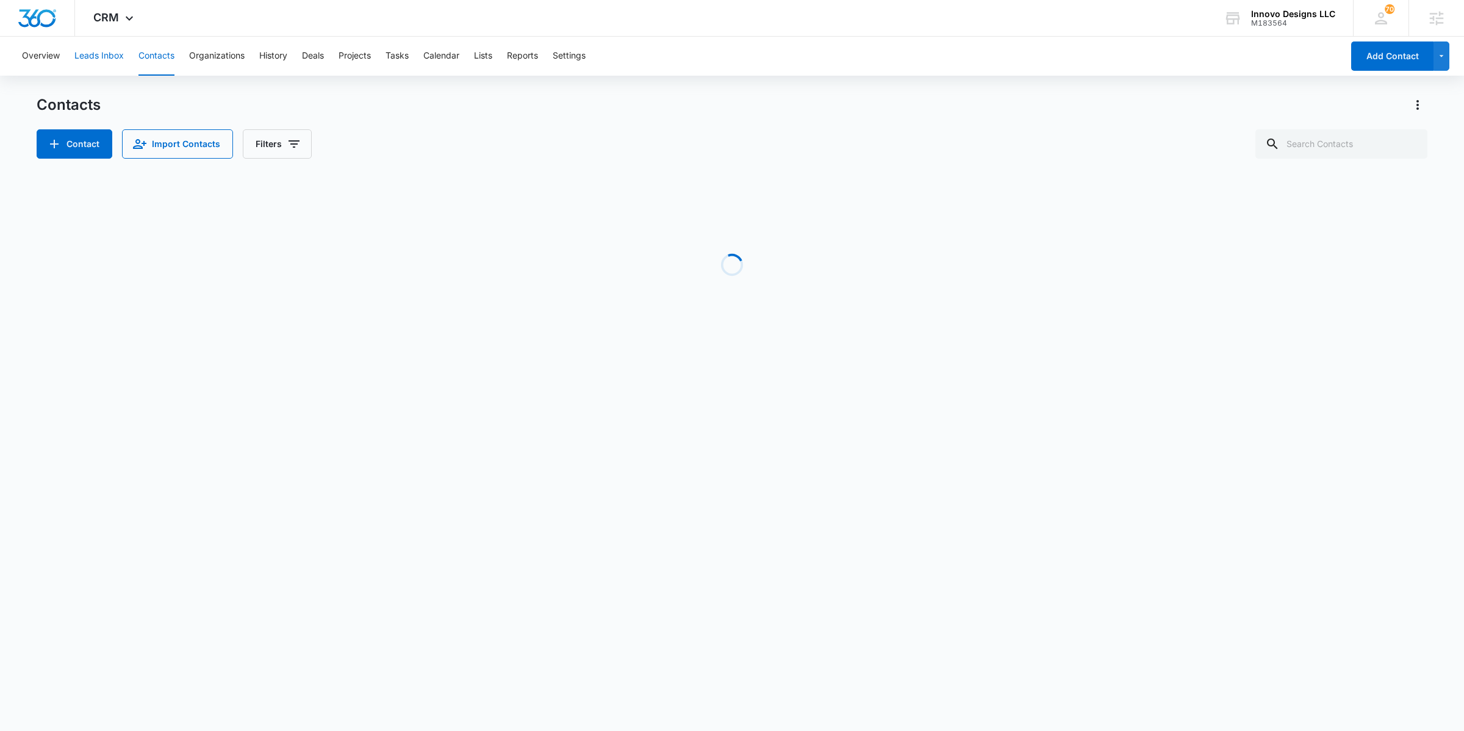
click at [111, 56] on button "Leads Inbox" at bounding box center [98, 56] width 49 height 39
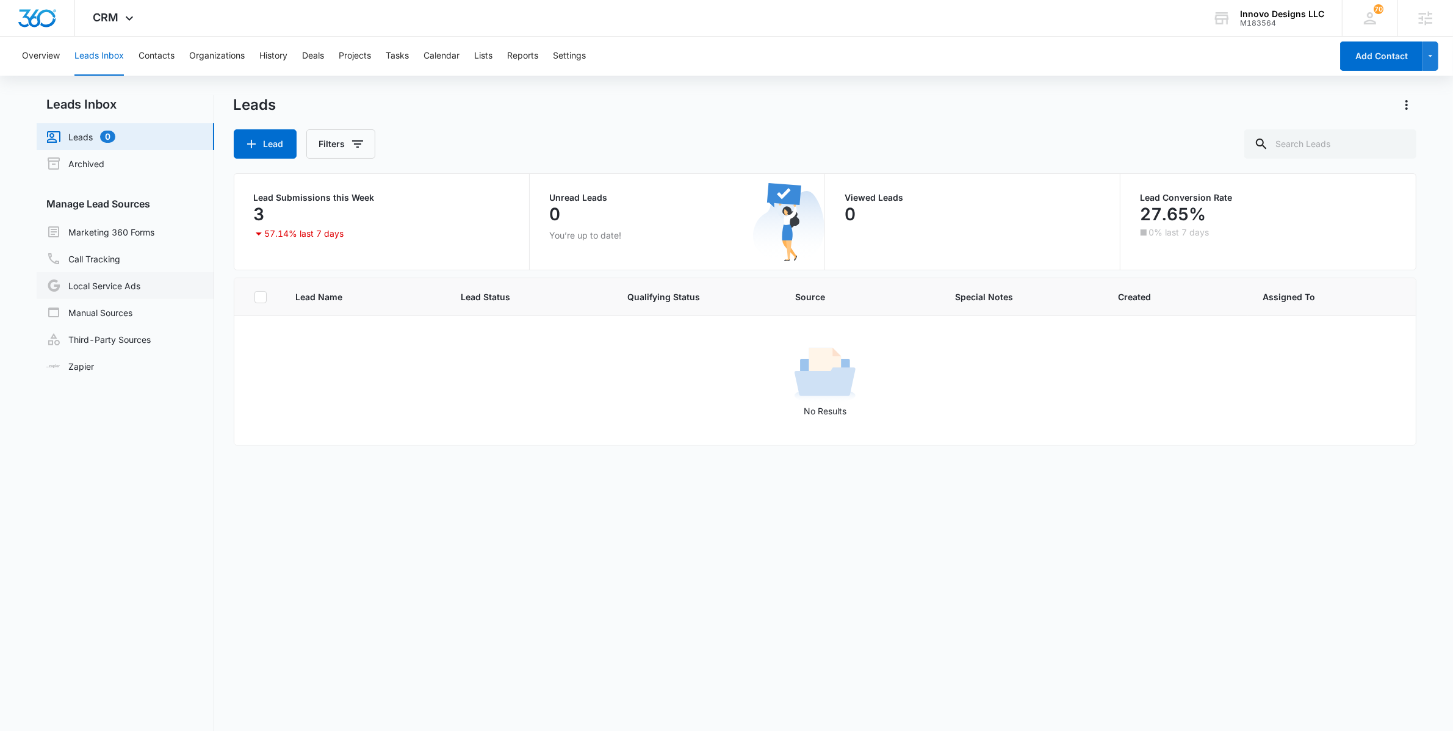
click at [137, 284] on link "Local Service Ads" at bounding box center [93, 285] width 94 height 15
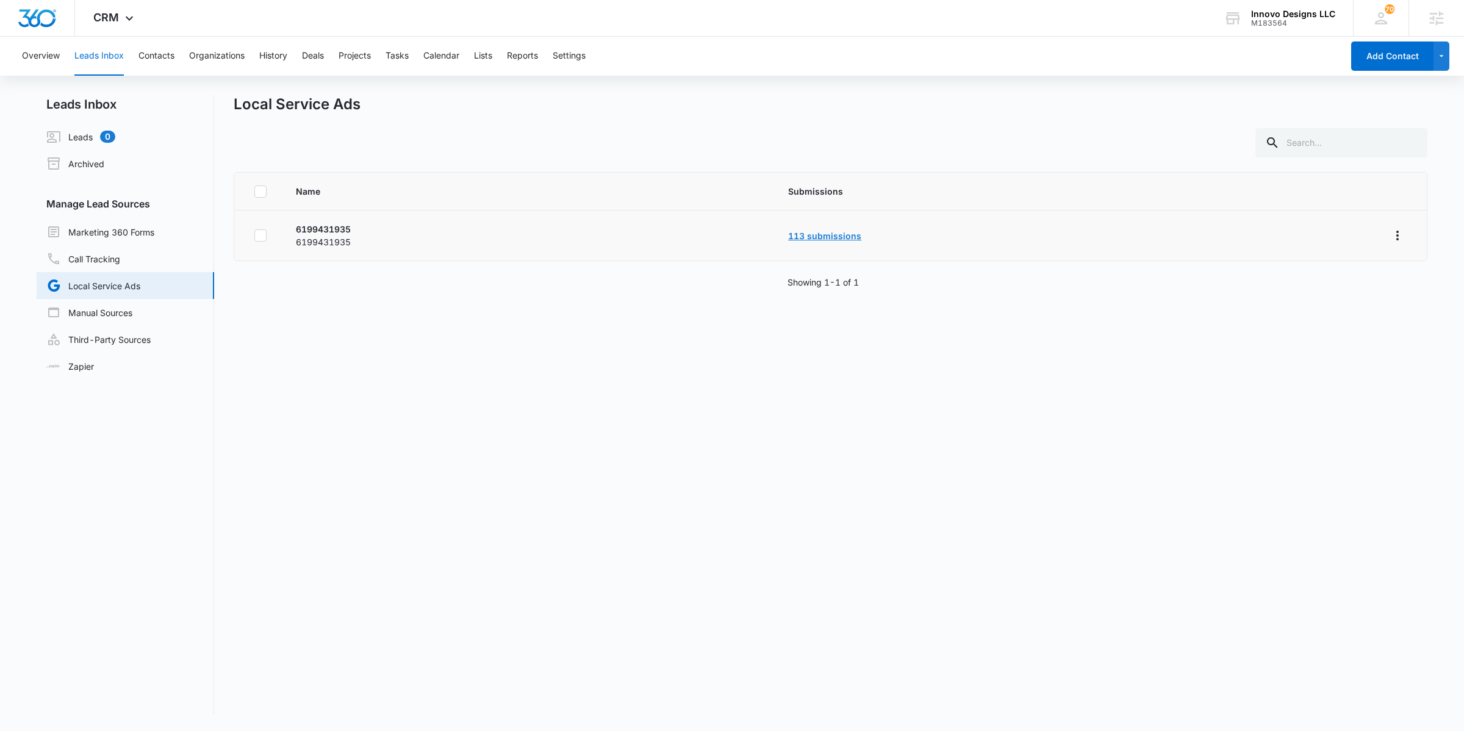
click at [834, 235] on link "113 submissions" at bounding box center [824, 236] width 73 height 10
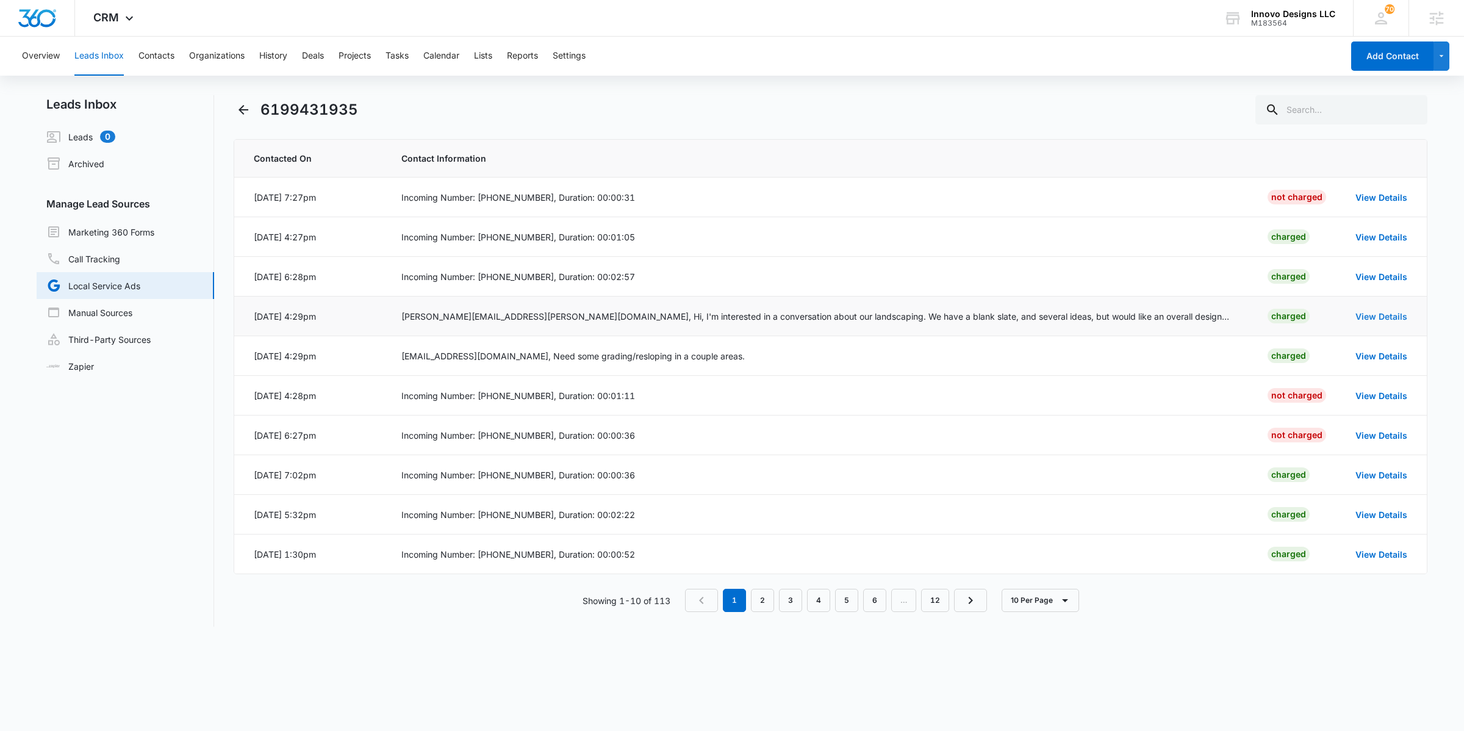
click at [1378, 319] on link "View Details" at bounding box center [1382, 316] width 52 height 10
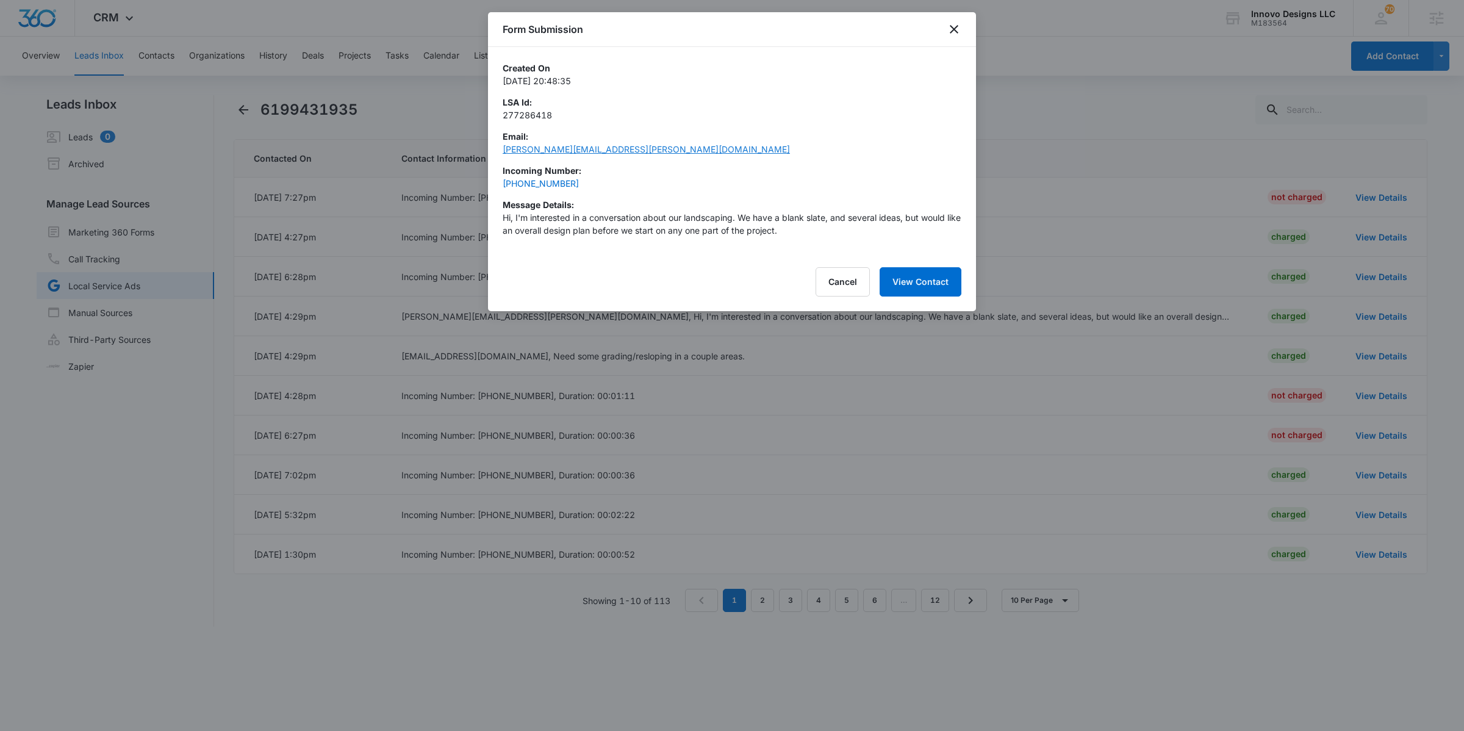
click at [578, 154] on link "christopher.g.west@gmail.com" at bounding box center [646, 149] width 287 height 10
click at [954, 30] on icon "close" at bounding box center [954, 29] width 9 height 9
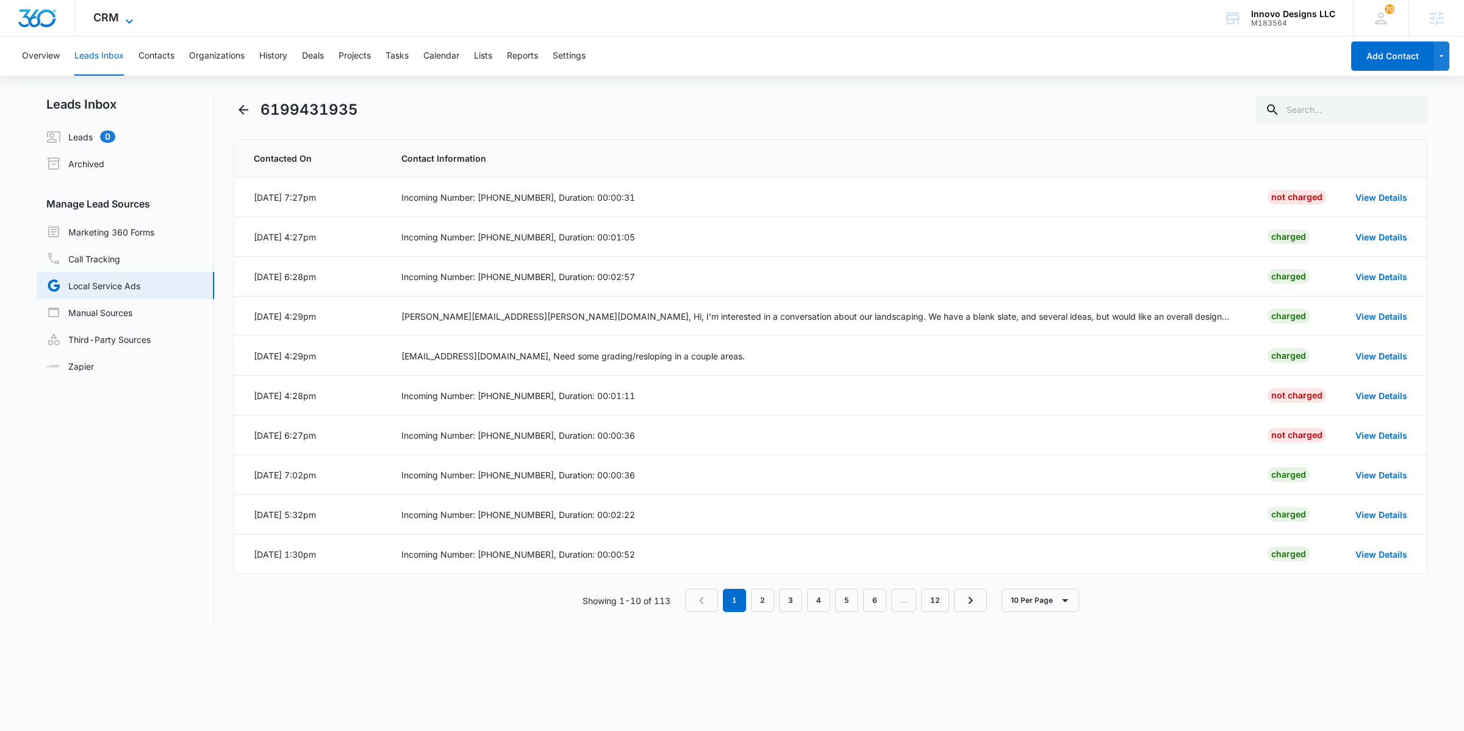
click at [123, 16] on icon at bounding box center [129, 21] width 15 height 15
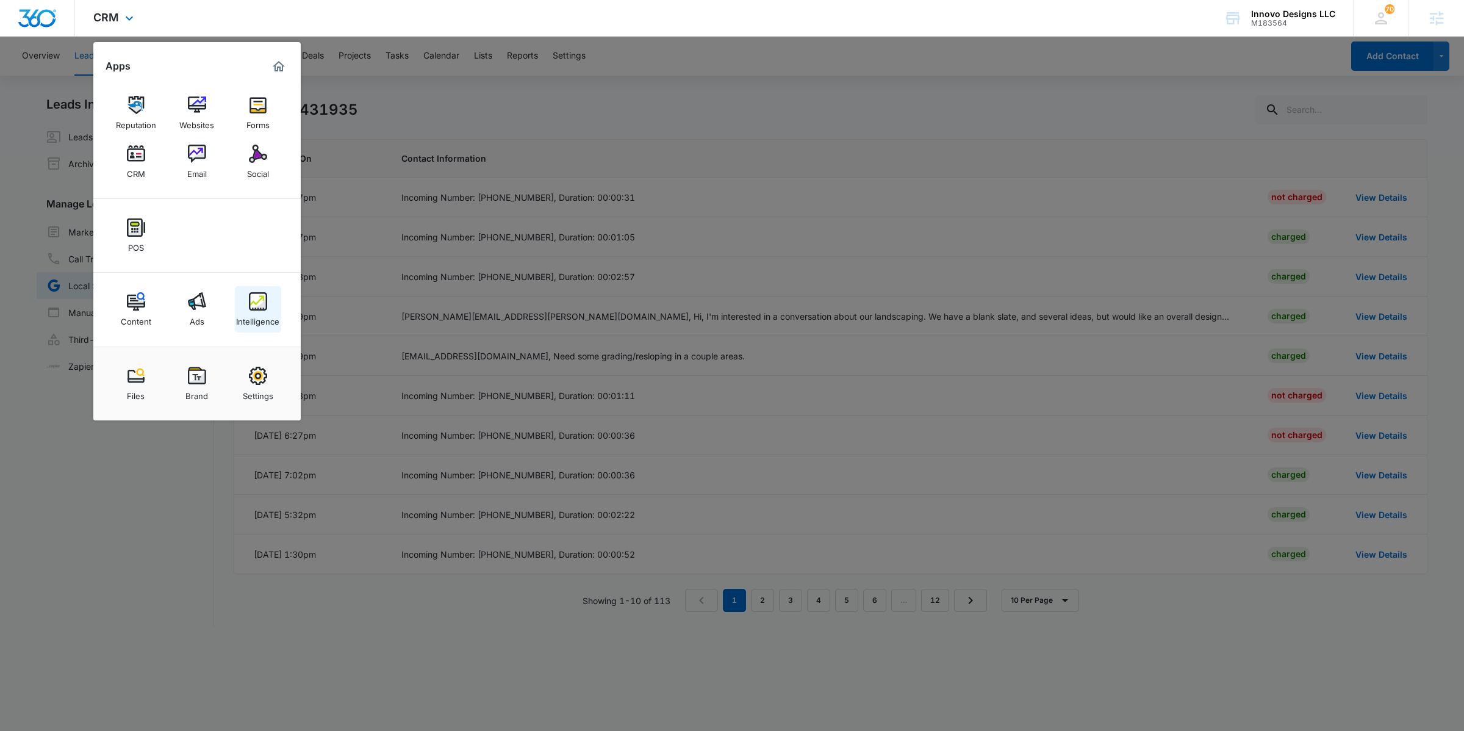
click at [255, 304] on img at bounding box center [258, 301] width 18 height 18
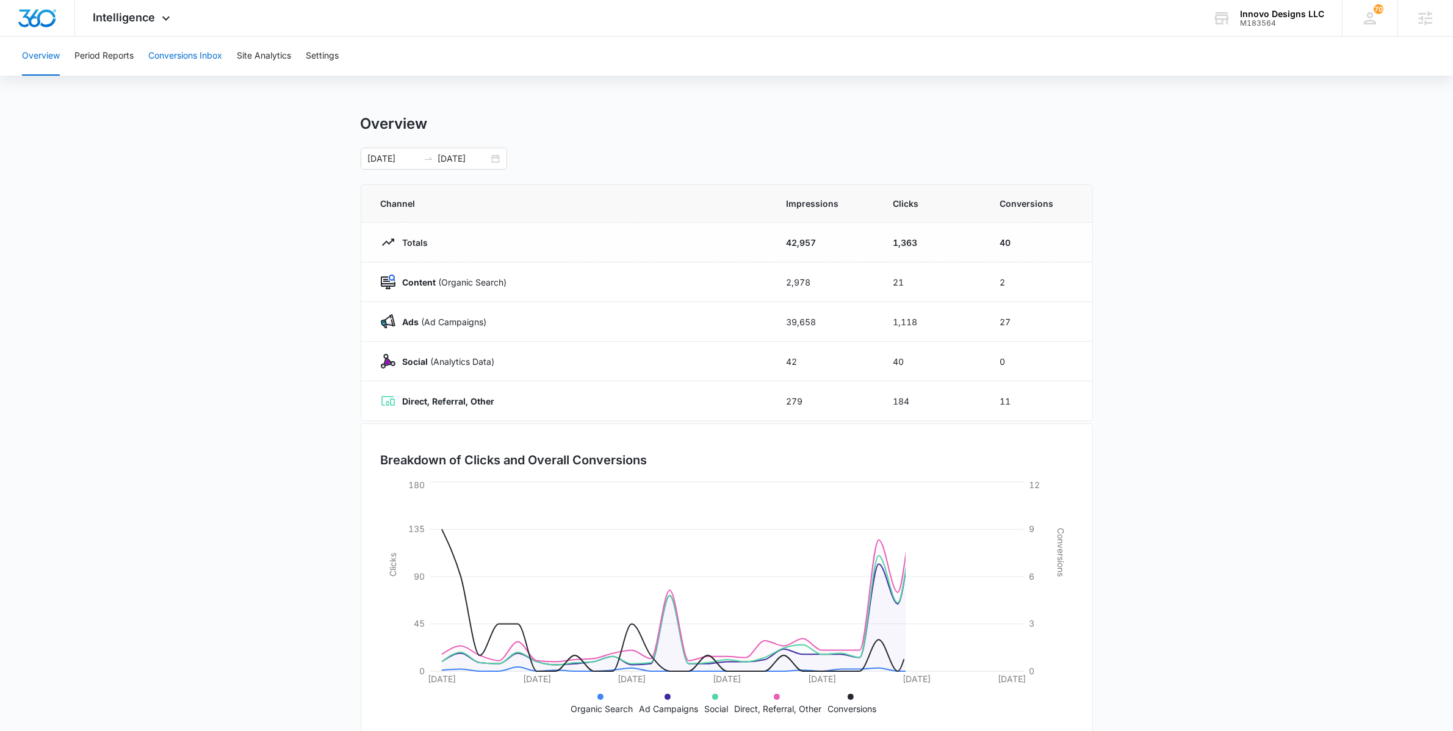
click at [201, 57] on button "Conversions Inbox" at bounding box center [185, 56] width 74 height 39
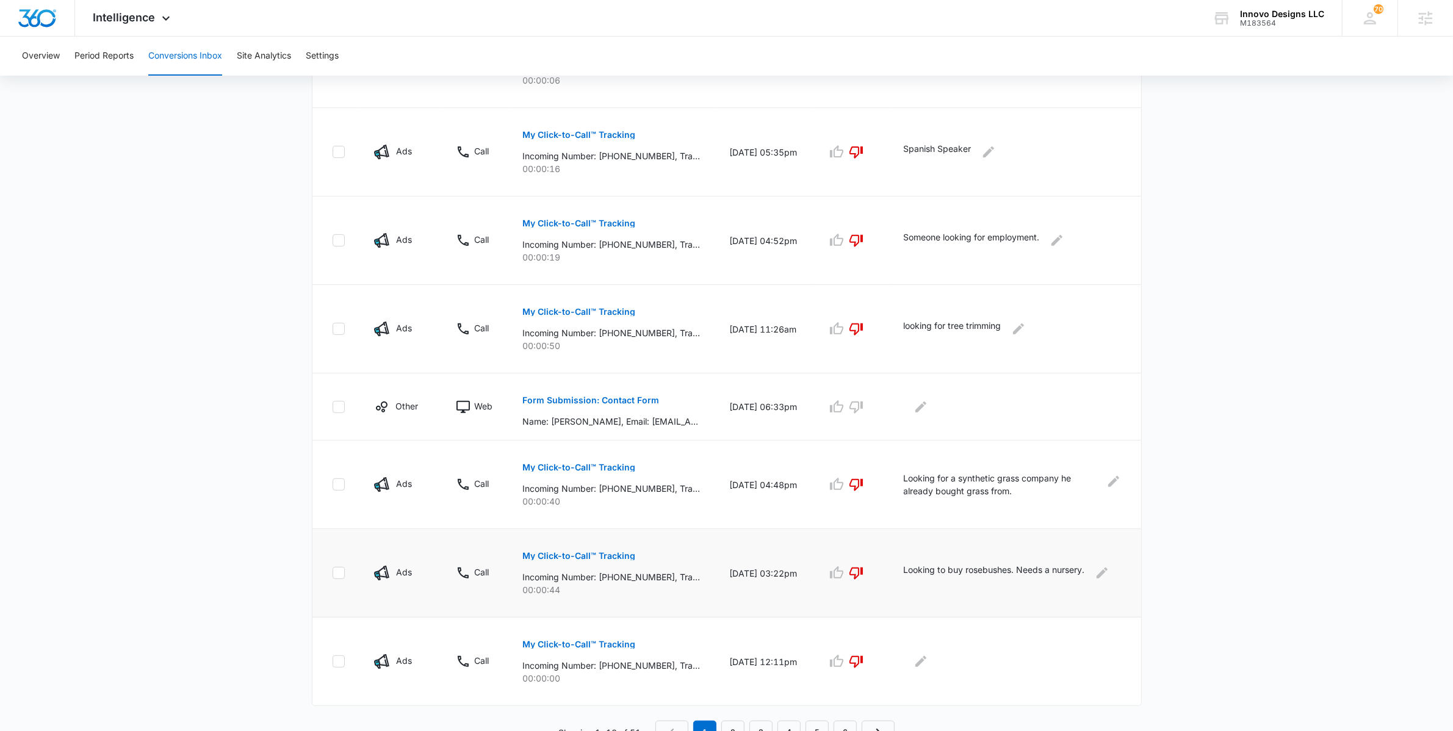
scroll to position [556, 0]
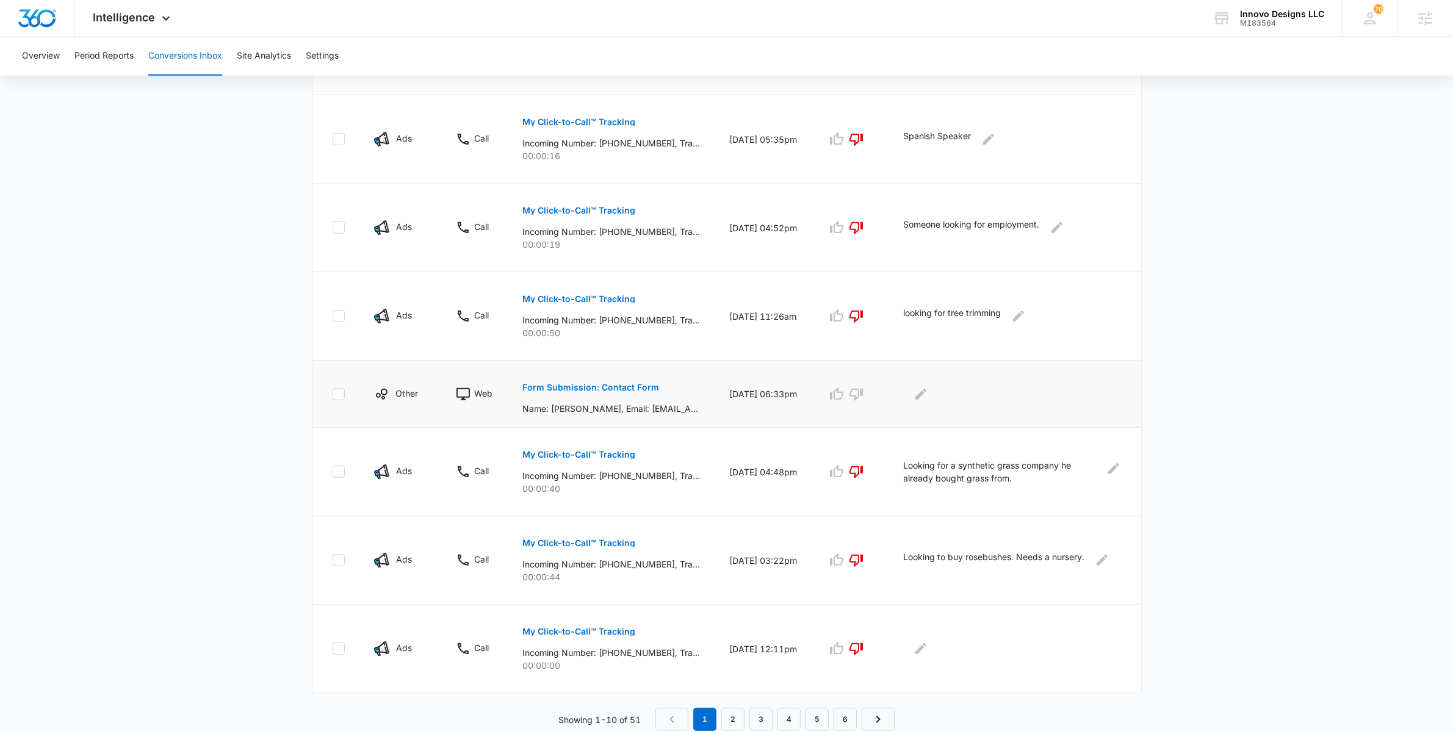
click at [591, 389] on p "Form Submission: Contact Form" at bounding box center [591, 387] width 137 height 9
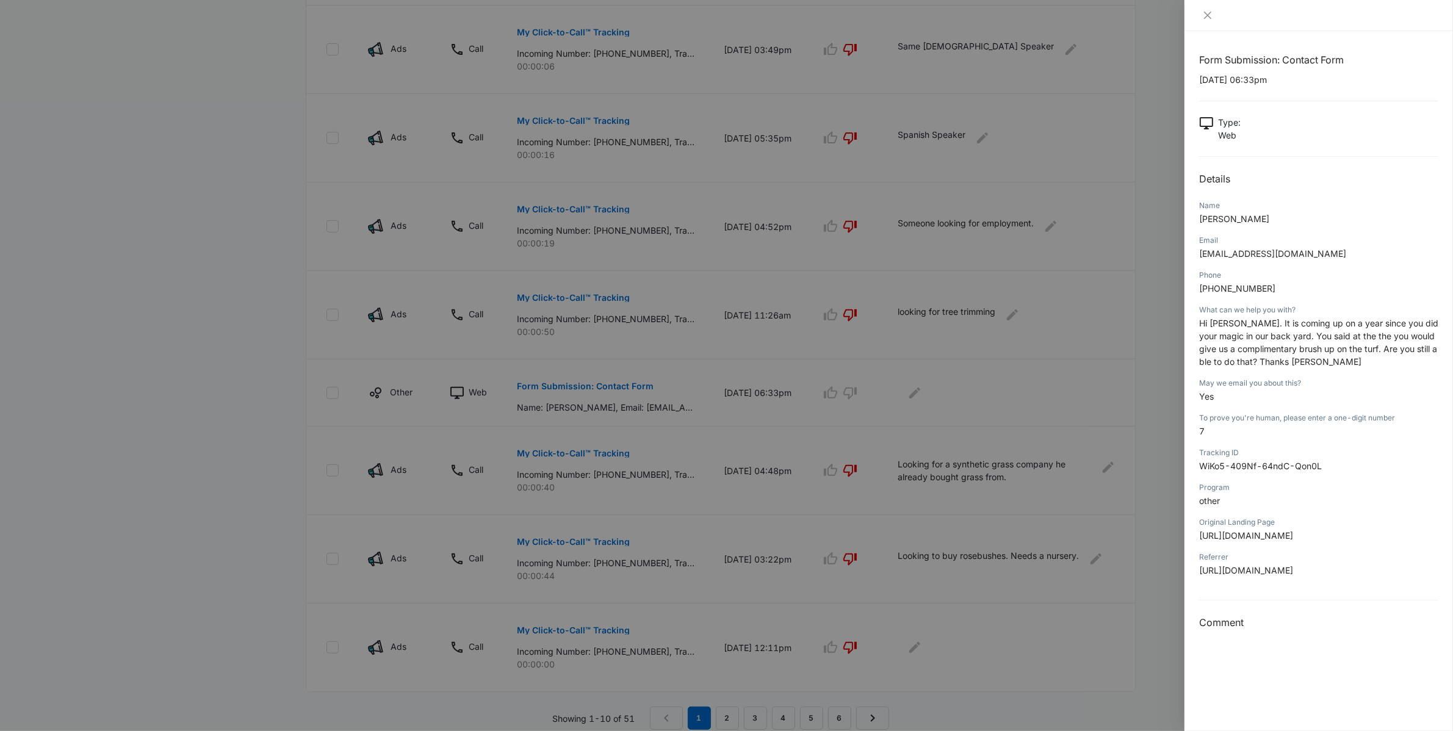
click at [273, 447] on div at bounding box center [726, 365] width 1453 height 731
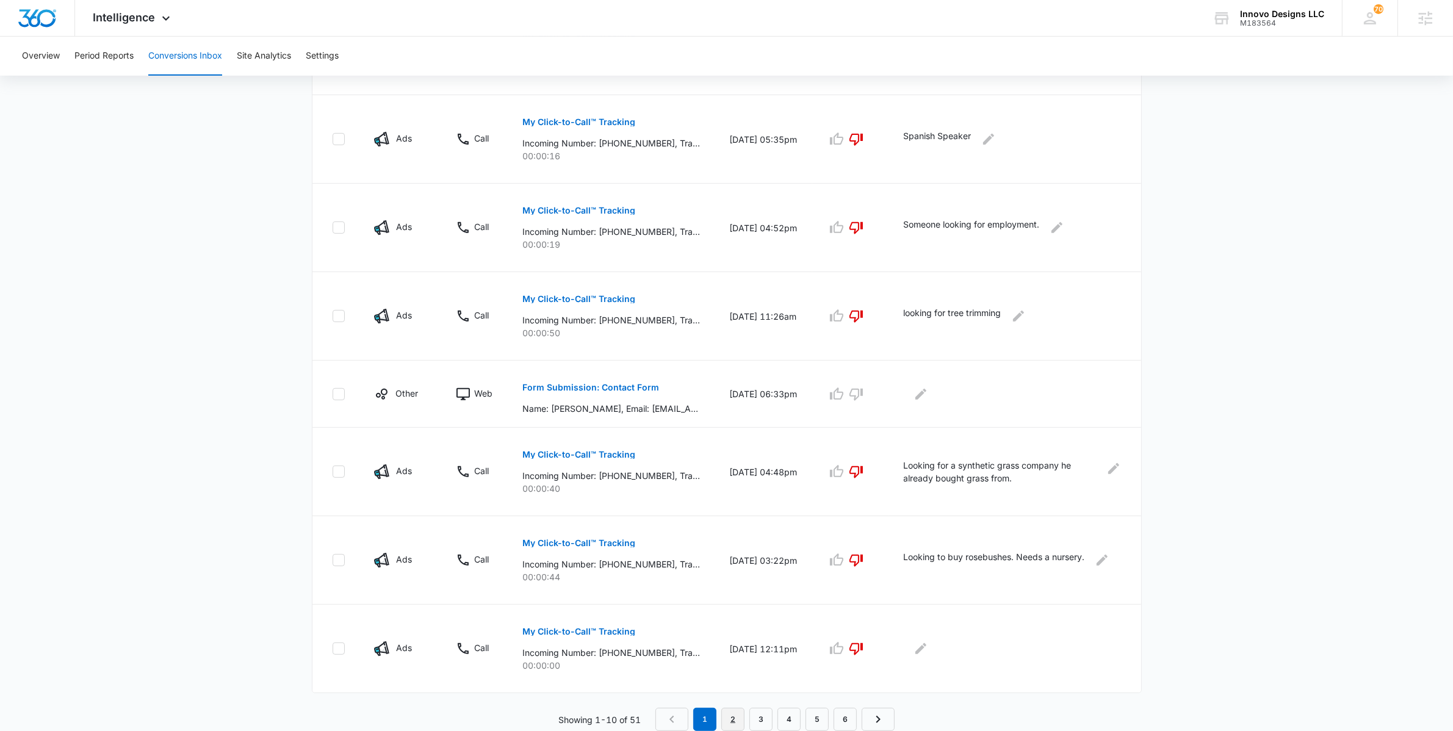
click at [732, 721] on link "2" at bounding box center [732, 719] width 23 height 23
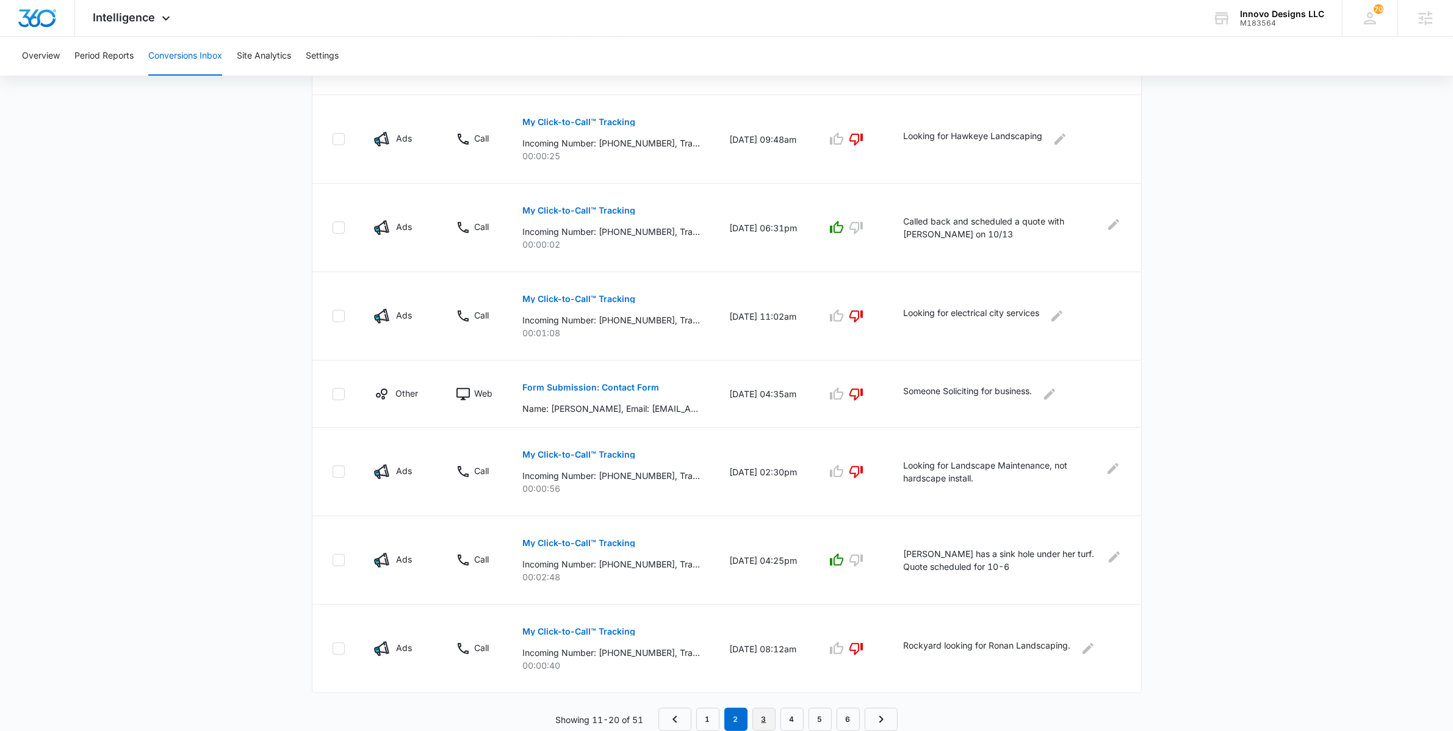
click at [755, 718] on link "3" at bounding box center [763, 719] width 23 height 23
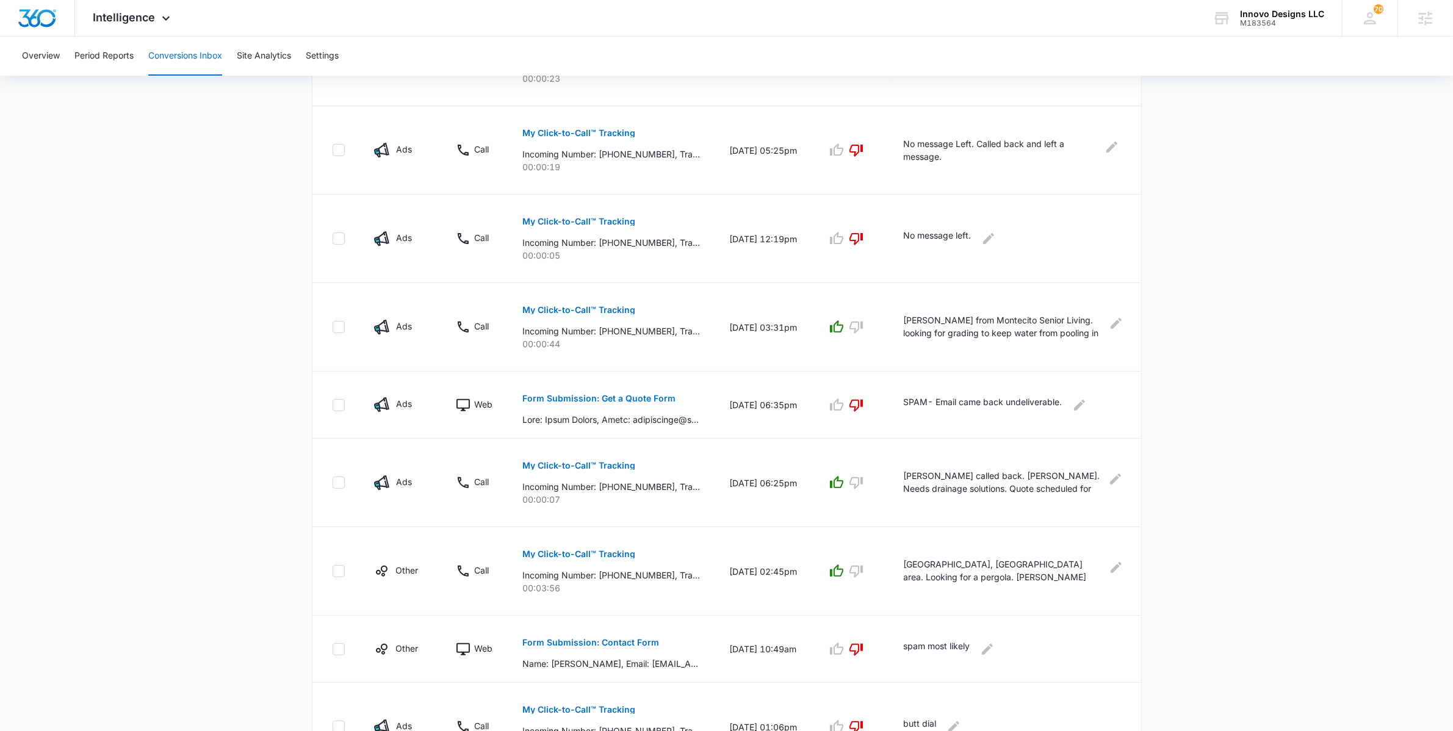
scroll to position [479, 0]
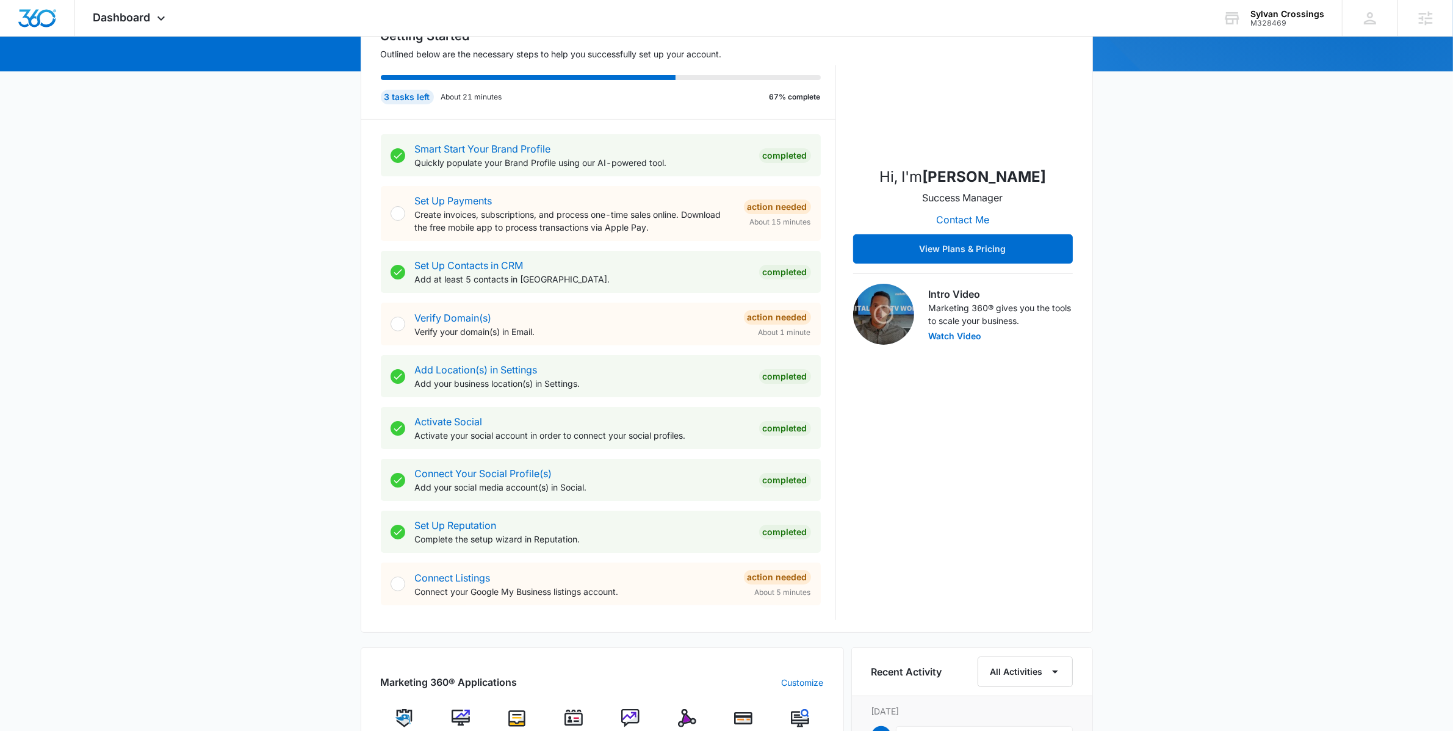
scroll to position [694, 0]
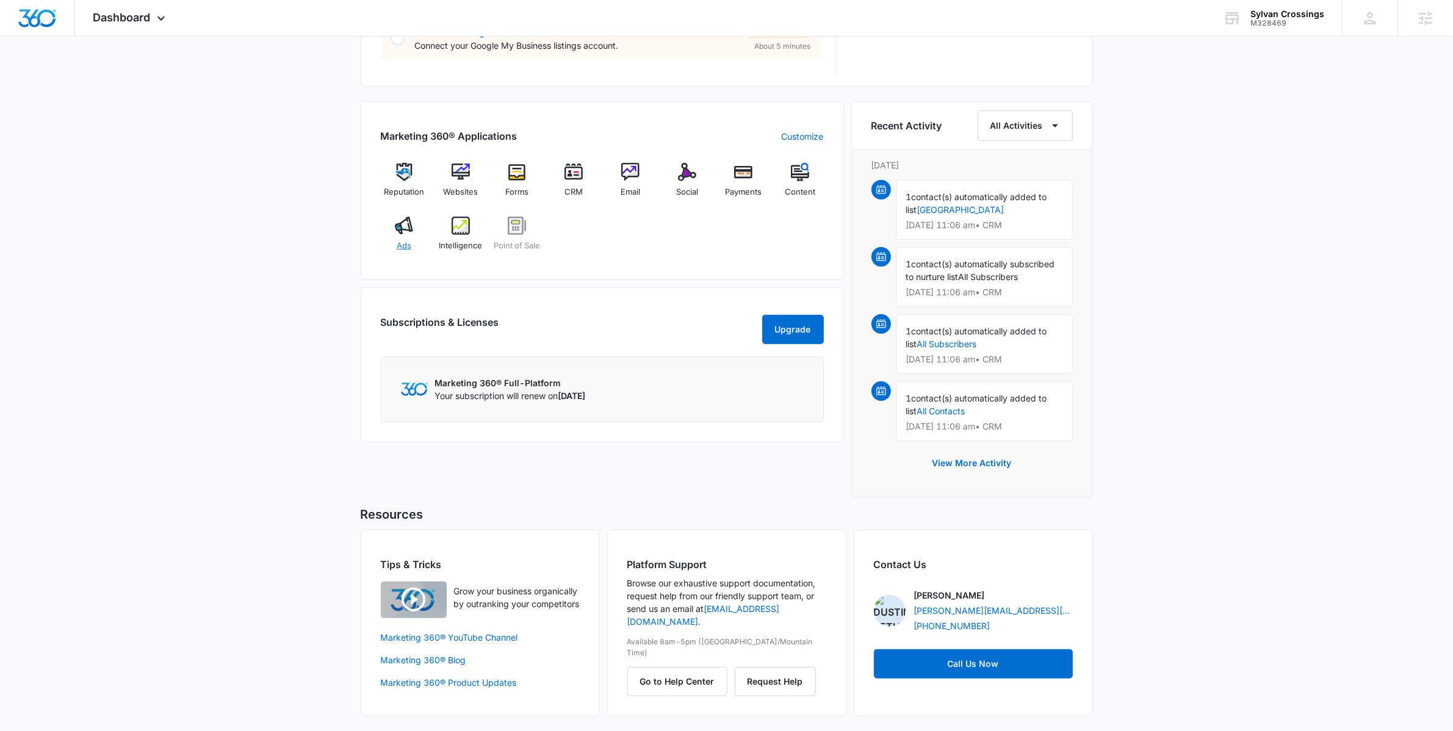
click at [414, 217] on div "Ads" at bounding box center [404, 239] width 47 height 44
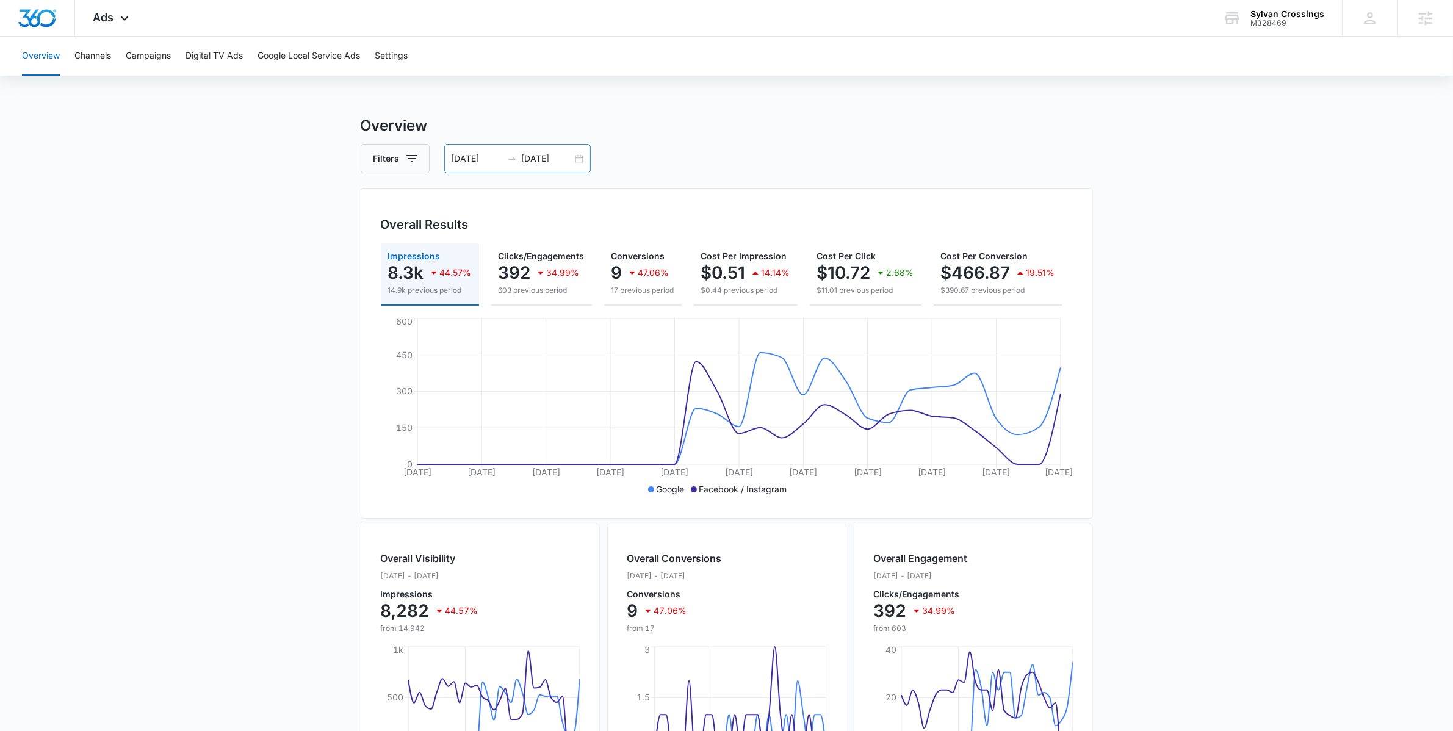
click at [572, 160] on div "09/13/2025 10/13/2025" at bounding box center [517, 158] width 146 height 29
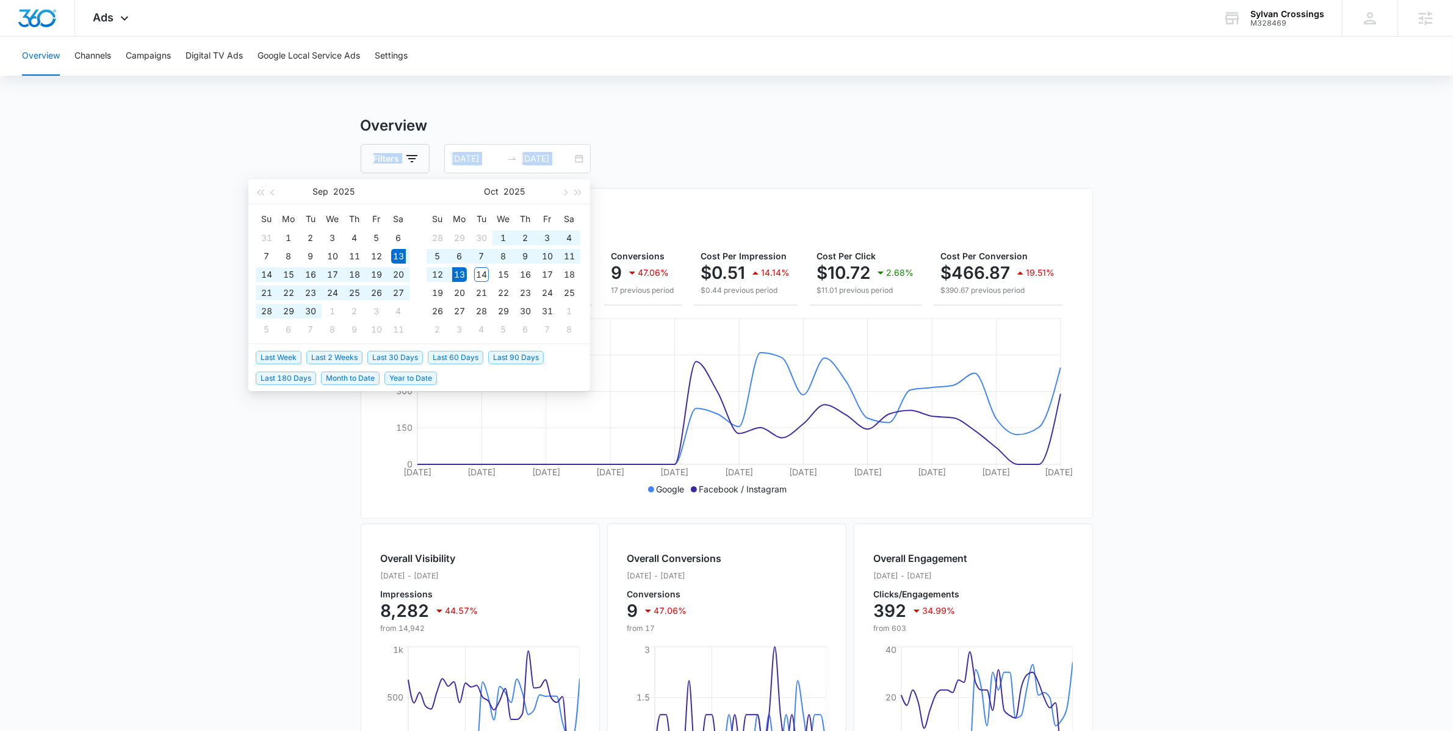
click at [811, 139] on div "Overview Filters 09/13/2025 10/13/2025 Overall Results Impressions 8.3k 44.57% …" at bounding box center [727, 553] width 732 height 876
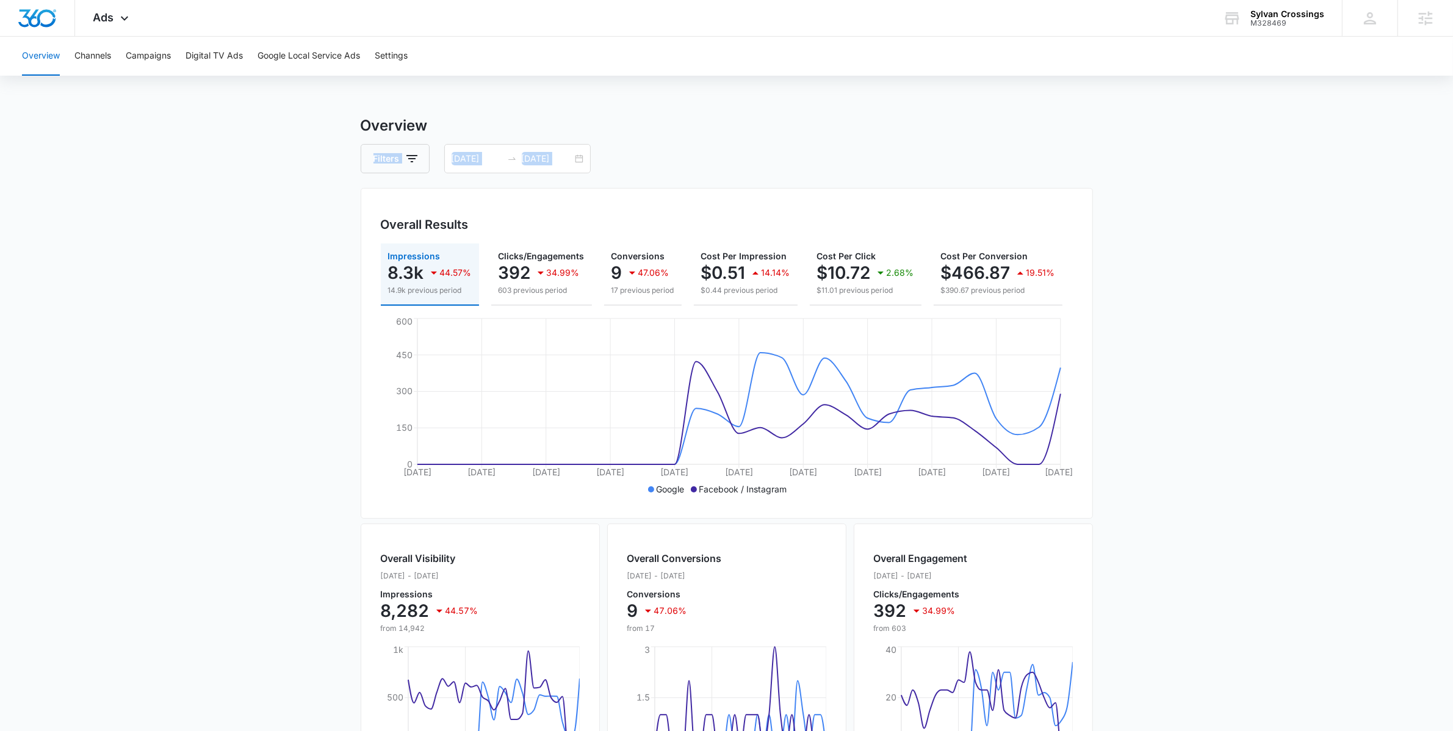
click at [668, 119] on h3 "Overview" at bounding box center [727, 126] width 732 height 22
click at [123, 10] on div "Ads Apps Reputation Websites Forms CRM Email Social Payments POS Content Ads In…" at bounding box center [112, 18] width 75 height 36
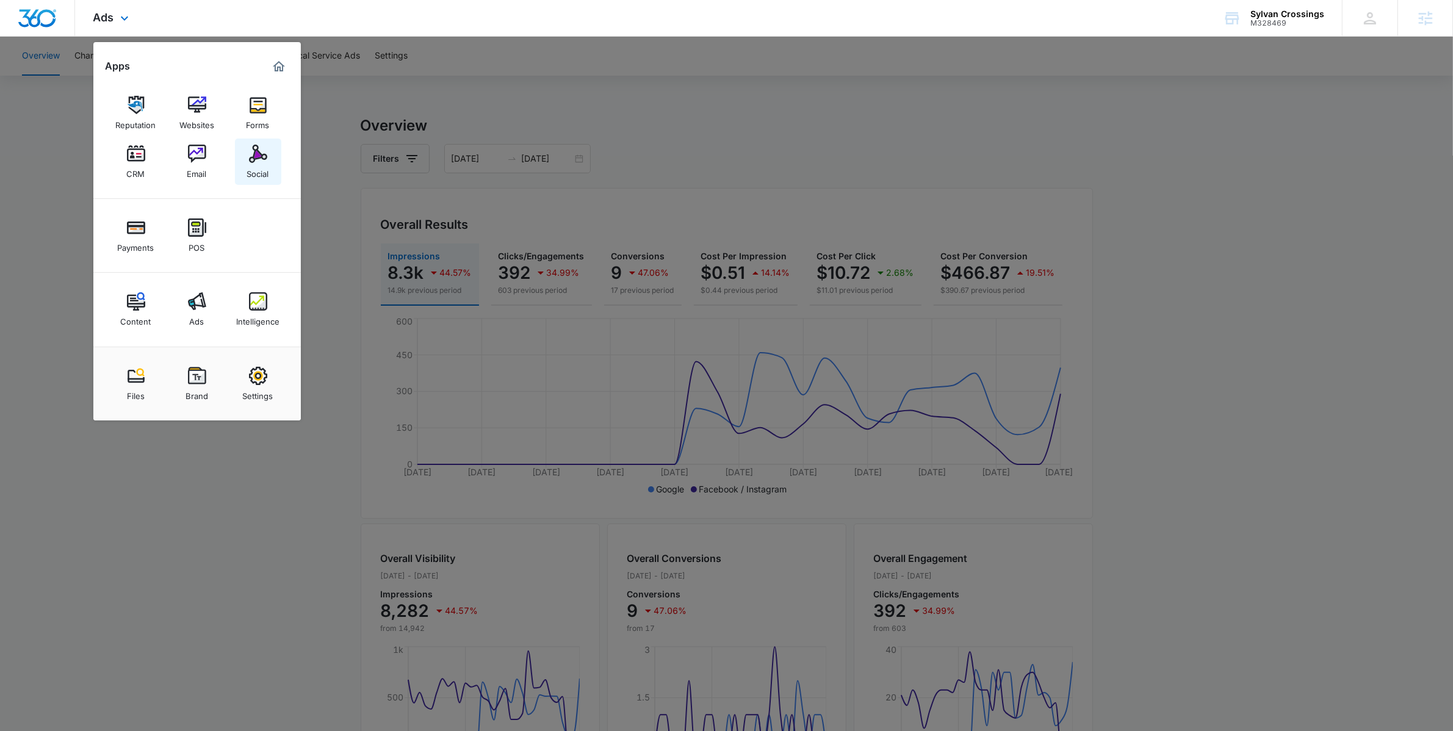
click at [253, 163] on div "Social" at bounding box center [258, 171] width 22 height 16
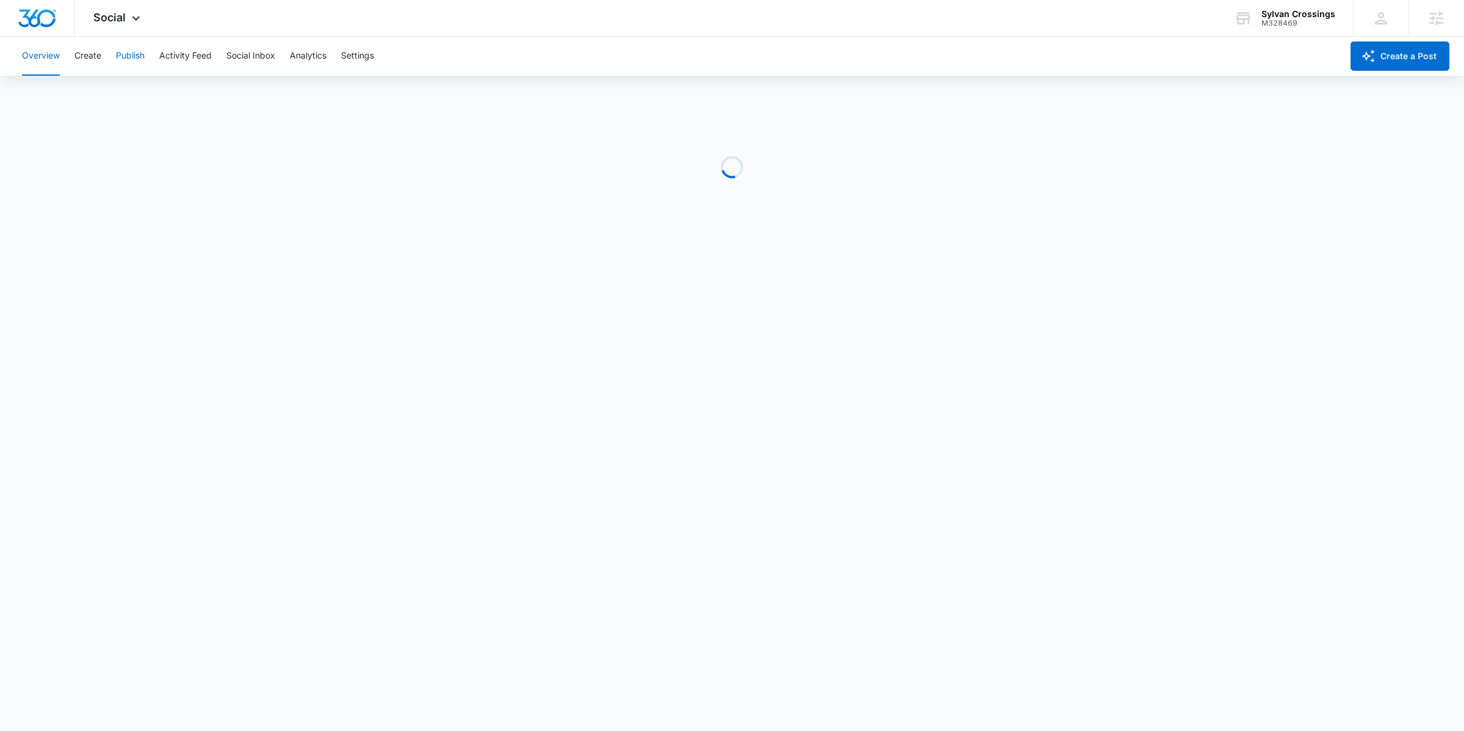
click at [140, 59] on button "Publish" at bounding box center [130, 56] width 29 height 39
click at [89, 54] on button "Create" at bounding box center [87, 56] width 27 height 39
click at [128, 93] on button "Approvals" at bounding box center [119, 93] width 41 height 34
click at [132, 23] on icon at bounding box center [136, 21] width 15 height 15
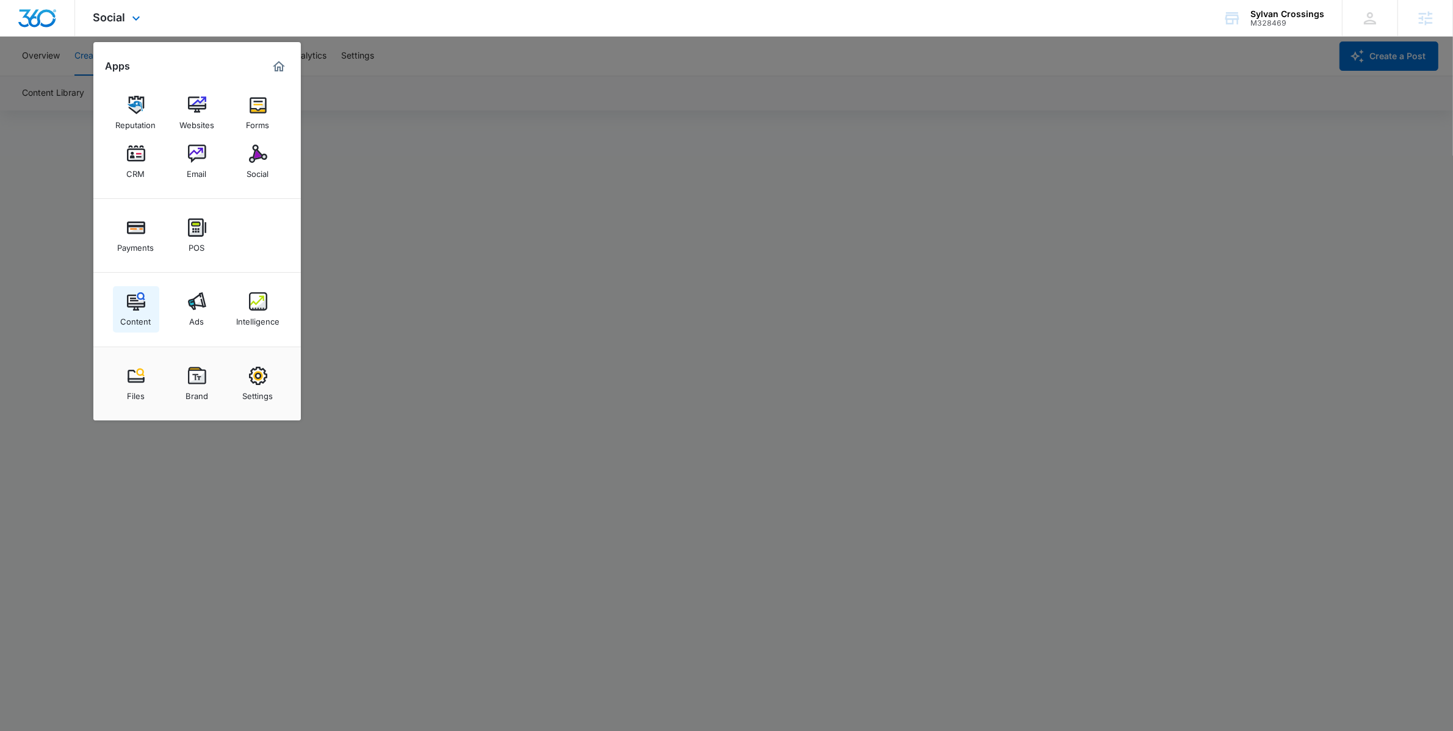
click at [135, 315] on div "Content" at bounding box center [136, 319] width 31 height 16
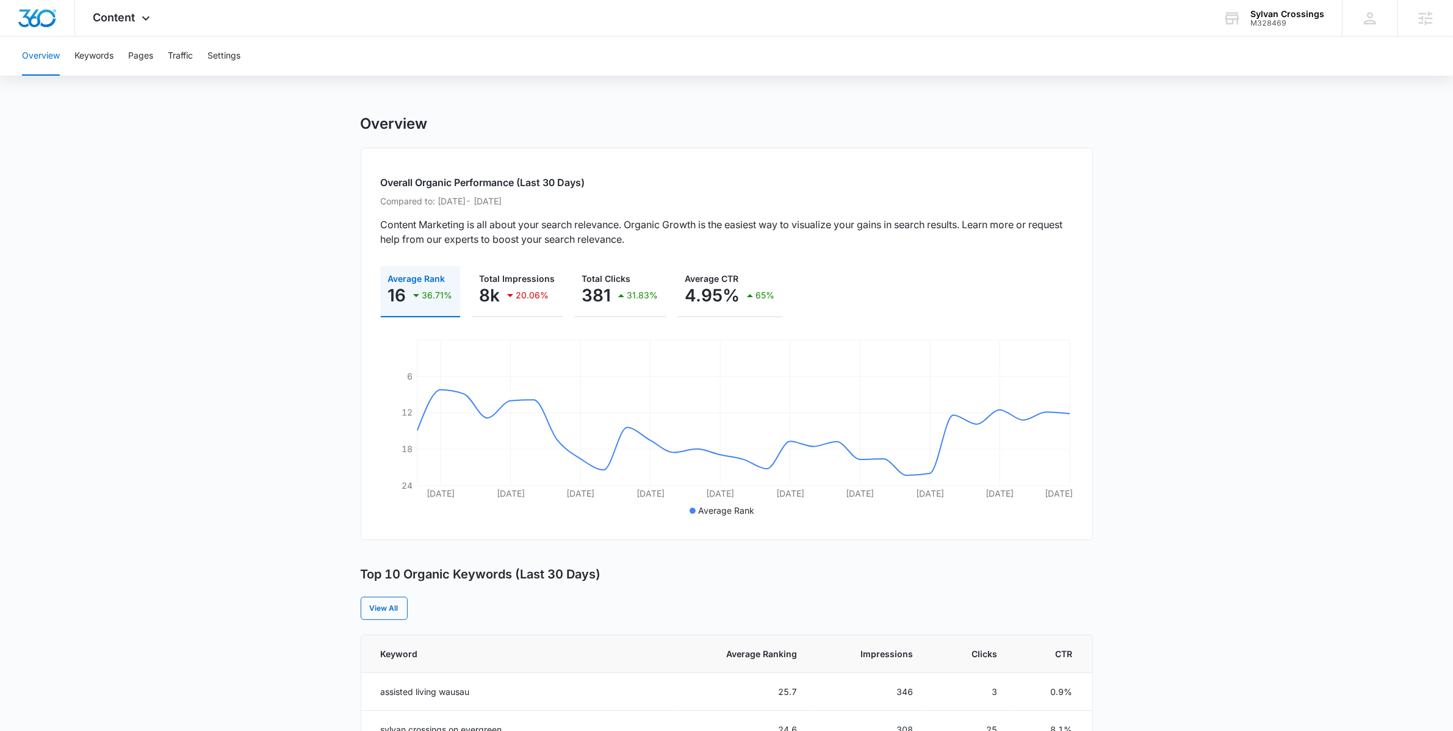
click at [158, 289] on main "Overview Overall Organic Performance (Last 30 Days) Compared to: [DATE] - [DATE…" at bounding box center [726, 706] width 1453 height 1182
